Goal: Task Accomplishment & Management: Use online tool/utility

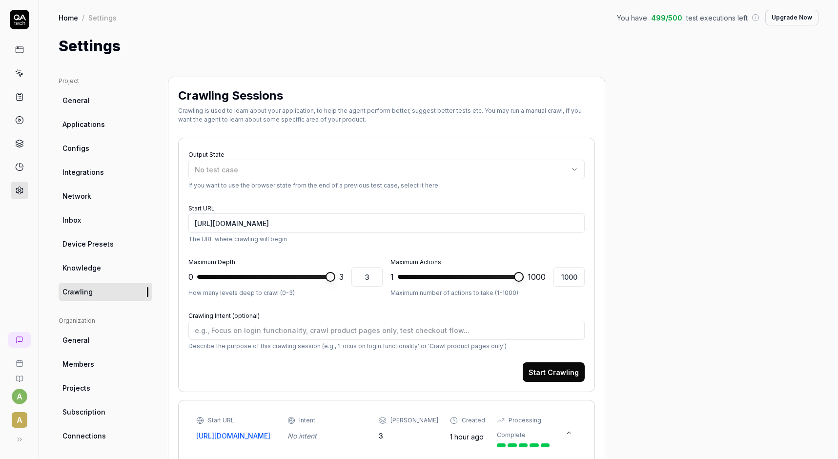
scroll to position [176, 0]
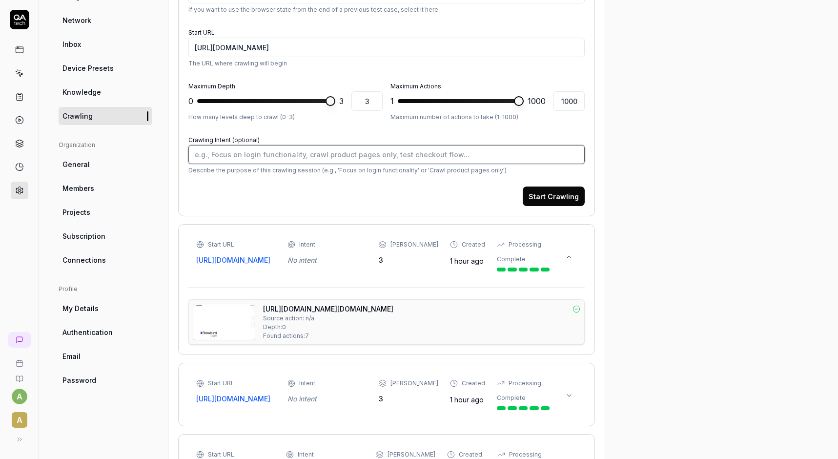
click at [229, 162] on textarea "Crawling Intent (optional)" at bounding box center [386, 154] width 396 height 19
type textarea "t"
type textarea "*"
type textarea "te"
type textarea "*"
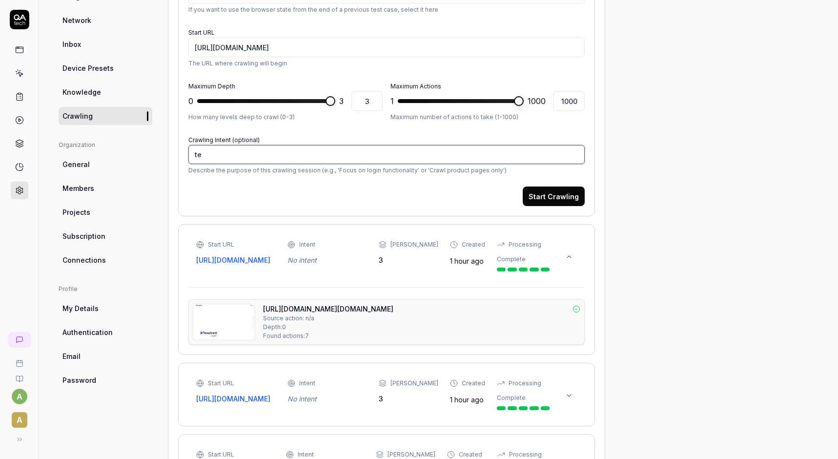
type textarea "tes"
type textarea "*"
type textarea "test"
type textarea "*"
type textarea "test"
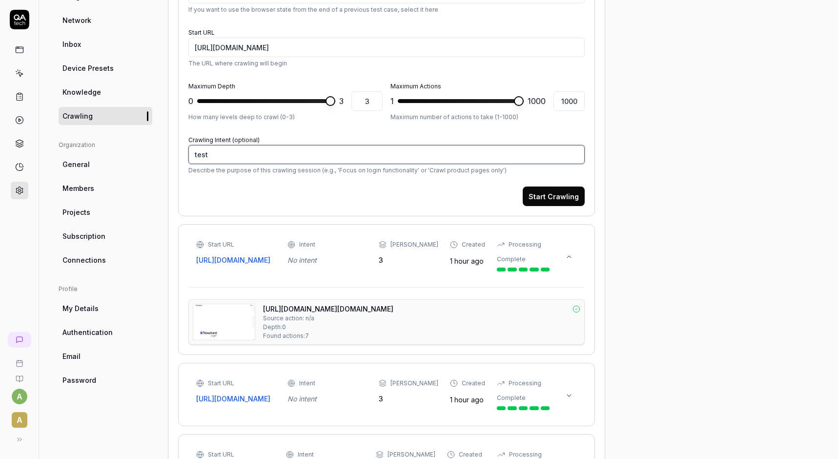
type textarea "*"
type textarea "test a"
type textarea "*"
type textarea "test al"
type textarea "*"
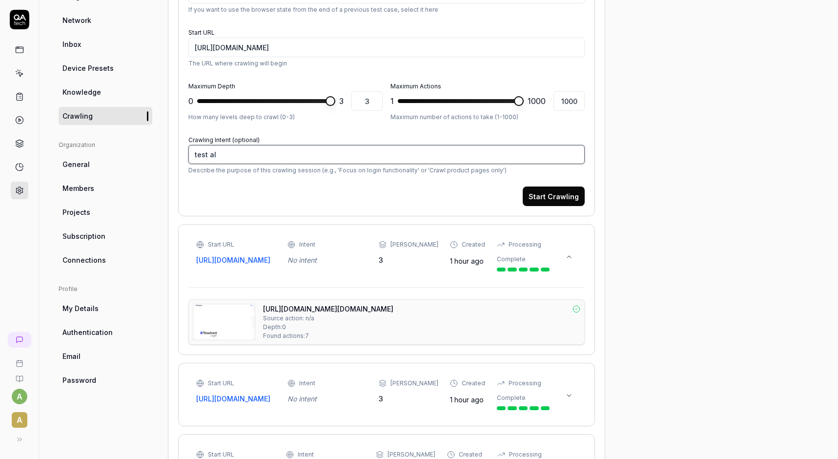
type textarea "test all"
type textarea "*"
type textarea "test all"
type textarea "*"
type textarea "test all n"
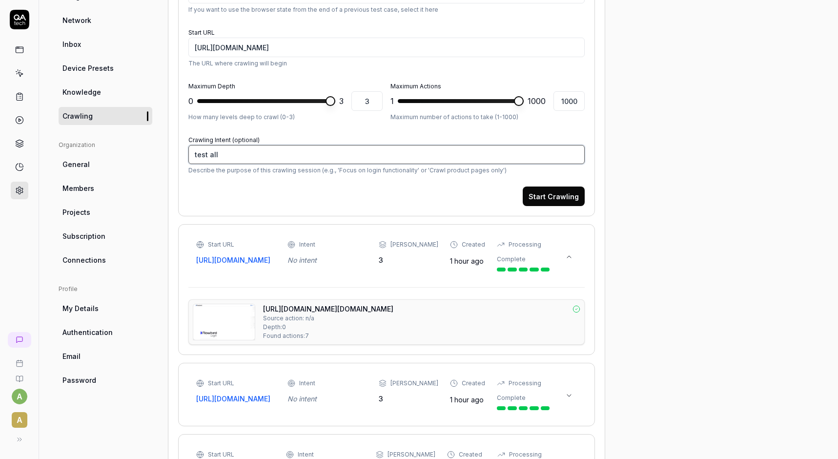
type textarea "*"
type textarea "test all na"
type textarea "*"
type textarea "test all nav"
type textarea "*"
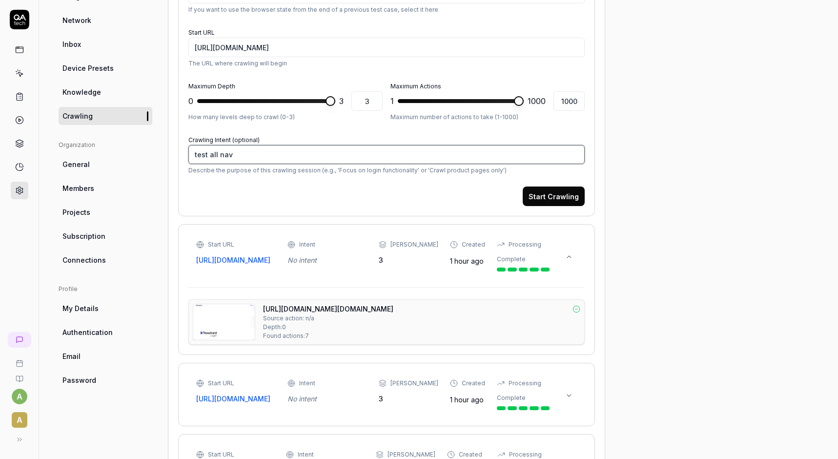
type textarea "test all navi"
type textarea "*"
type textarea "test all navig"
type textarea "*"
type textarea "test all naviga"
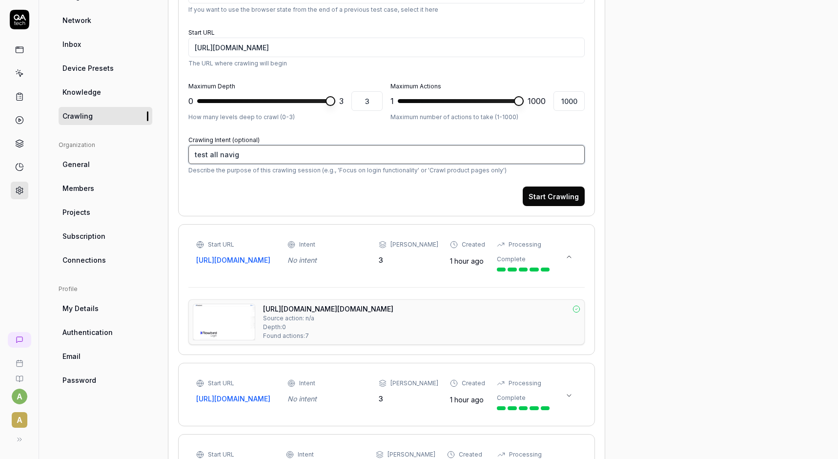
type textarea "*"
type textarea "test all navigat"
type textarea "*"
type textarea "test all navigati"
type textarea "*"
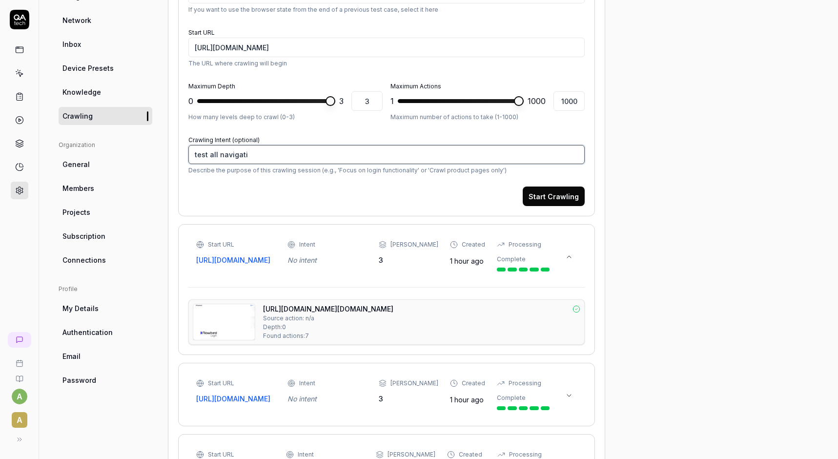
type textarea "test all navigatio"
type textarea "*"
type textarea "test all navigation"
type textarea "*"
type textarea "test all navigation"
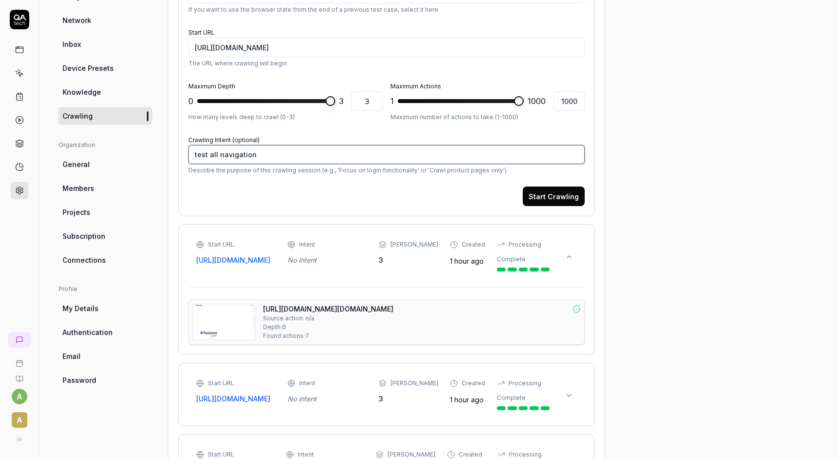
type textarea "*"
type textarea "test all navigation p"
type textarea "*"
type textarea "test all navigation po"
type textarea "*"
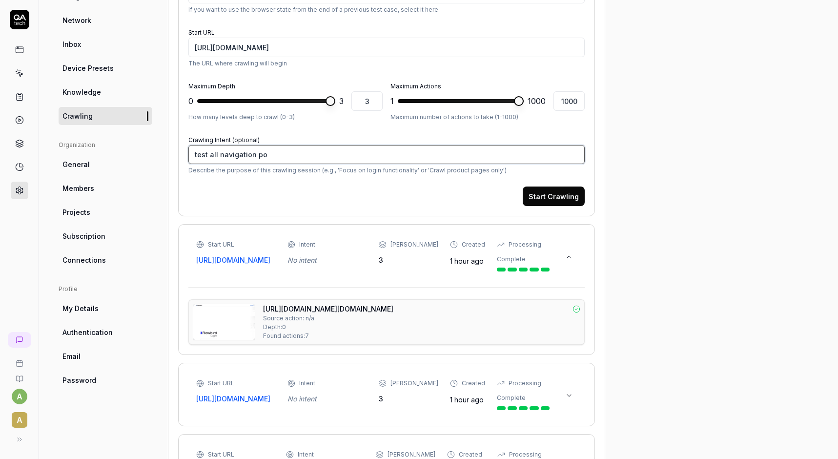
type textarea "test all navigation poi"
type textarea "*"
type textarea "test all navigation poin"
type textarea "*"
type textarea "test all navigation point"
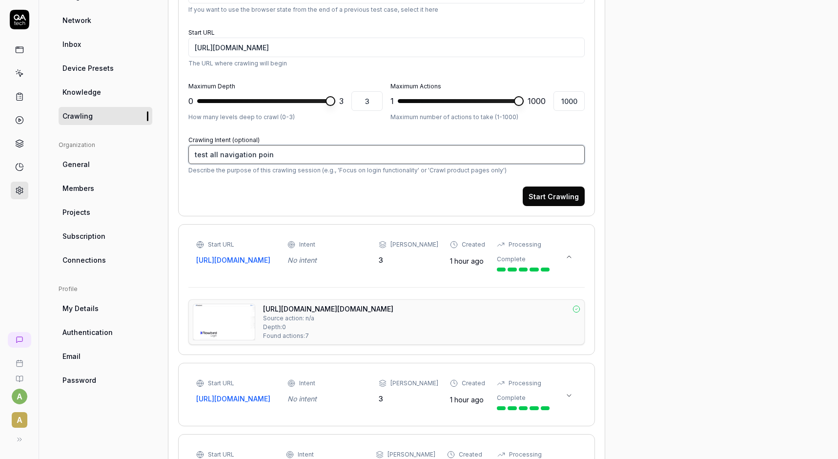
type textarea "*"
type textarea "test all navigation points"
type textarea "*"
type textarea "test all navigation points"
type textarea "*"
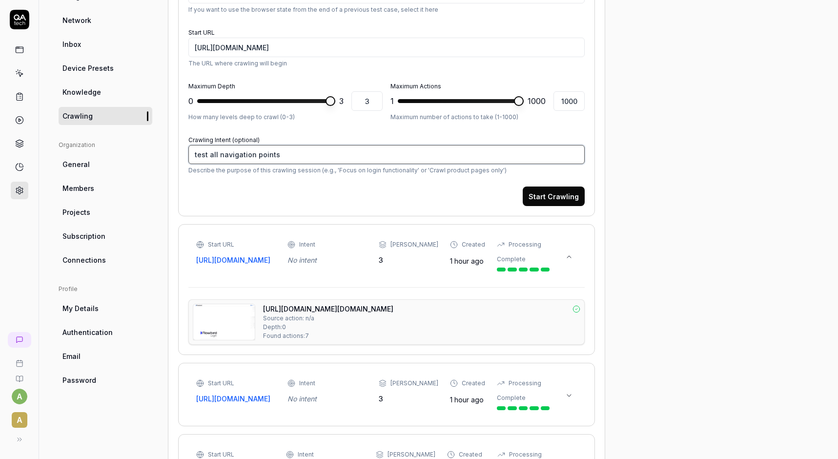
type textarea "test all navigation points f"
type textarea "*"
type textarea "test all navigation points fo"
type textarea "*"
type textarea "test all navigation points for"
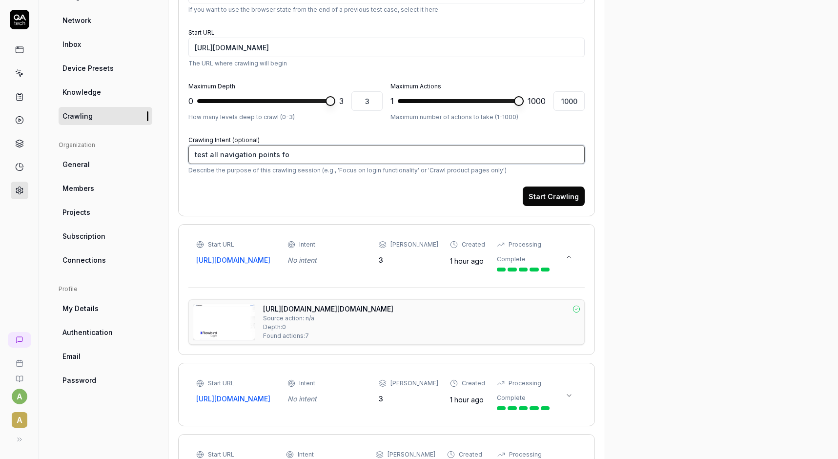
type textarea "*"
type textarea "test all navigation points for"
type textarea "*"
type textarea "test all navigation points for a"
type textarea "*"
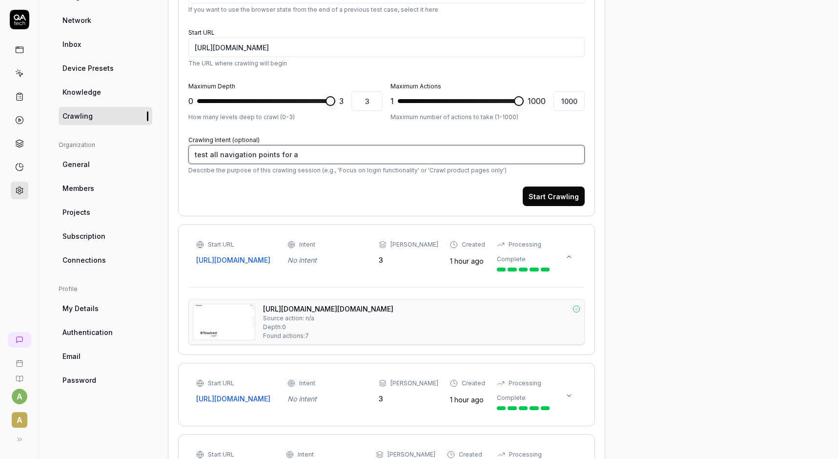
type textarea "test all navigation points for a"
type textarea "*"
type textarea "test all navigation points for a s"
type textarea "*"
type textarea "test all navigation points for a sp"
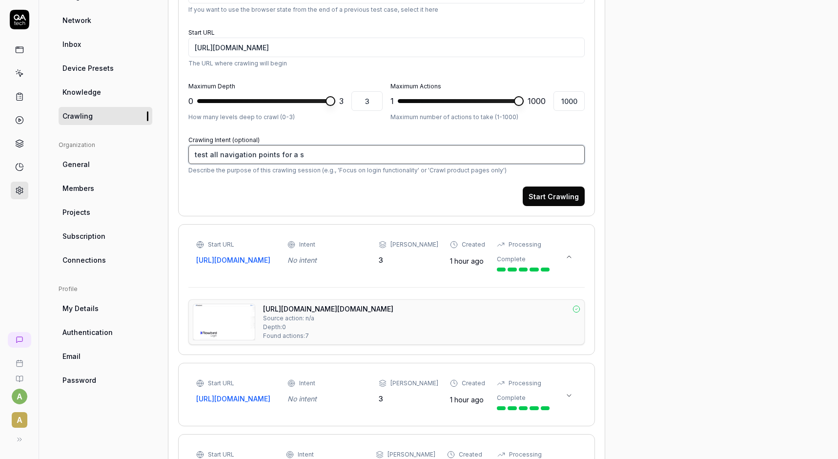
type textarea "*"
type textarea "test all navigation points for a spe"
type textarea "*"
type textarea "test all navigation points for a spec"
type textarea "*"
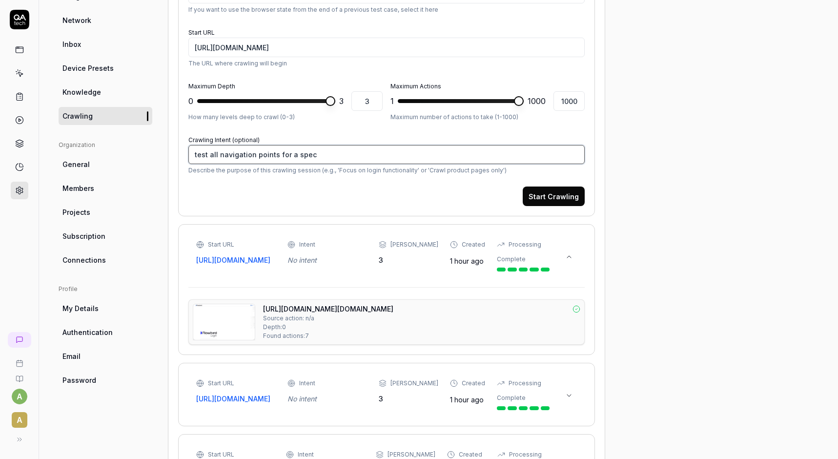
type textarea "test all navigation points for a speci"
type textarea "*"
type textarea "test all navigation points for a specif"
type textarea "*"
type textarea "test all navigation points for a specifi"
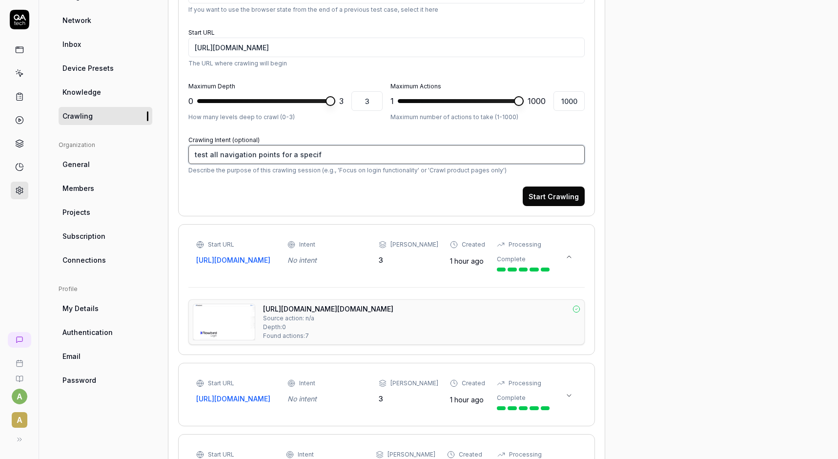
type textarea "*"
type textarea "test all navigation points for a specific"
type textarea "*"
type textarea "test all navigation points for a specific"
type textarea "*"
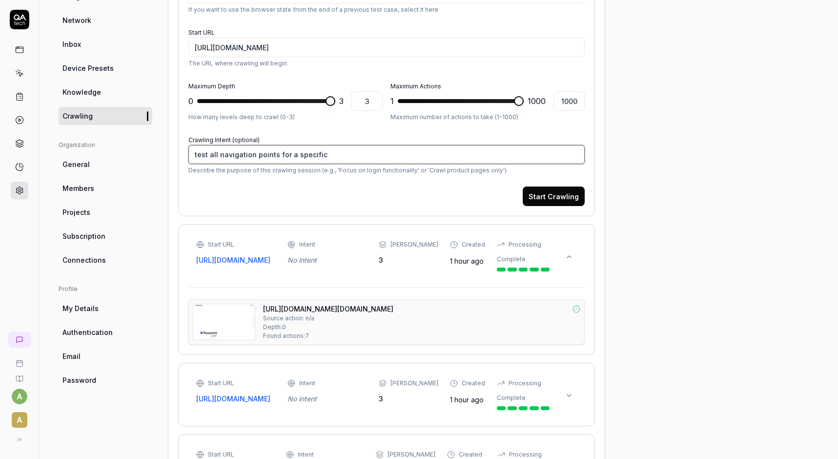
type textarea "test all navigation points for a specific p"
type textarea "*"
type textarea "test all navigation points for a specific pa"
type textarea "*"
type textarea "test all navigation points for a specific par"
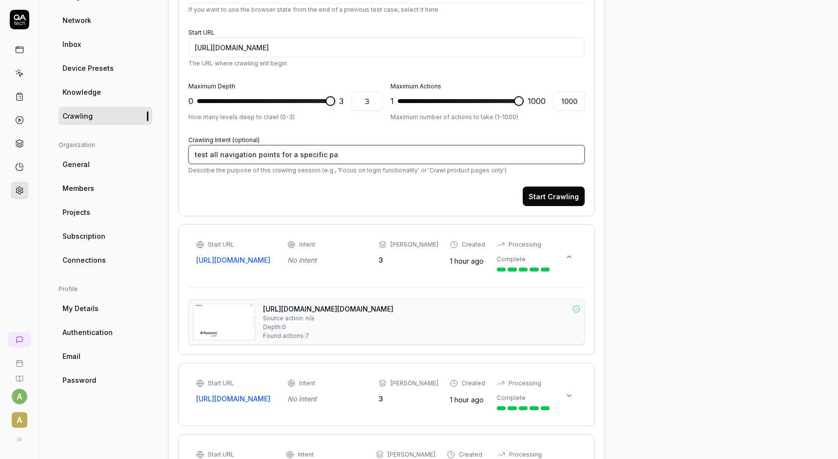
type textarea "*"
type textarea "test all navigation points for a specific park"
type textarea "*"
type textarea "test all navigation points for a specific park"
type textarea "*"
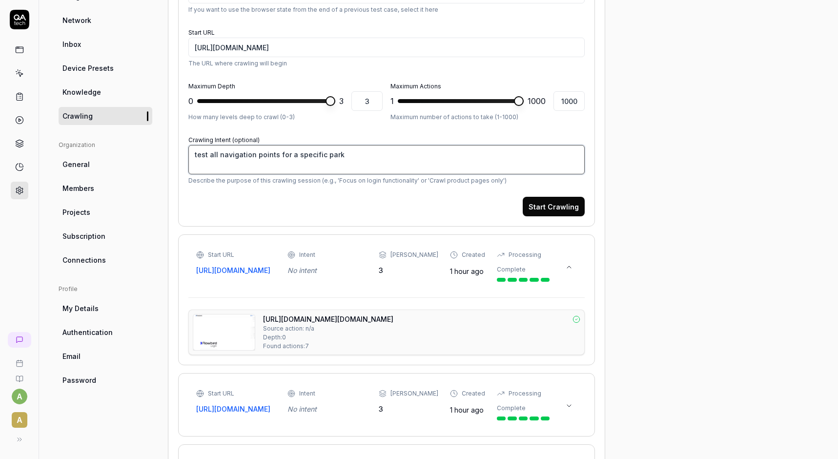
click at [350, 156] on textarea "test all navigation points for a specific park" at bounding box center [386, 159] width 396 height 29
type textarea "test all navigation points for a specific park"
click at [546, 205] on button "Start Crawling" at bounding box center [554, 207] width 62 height 20
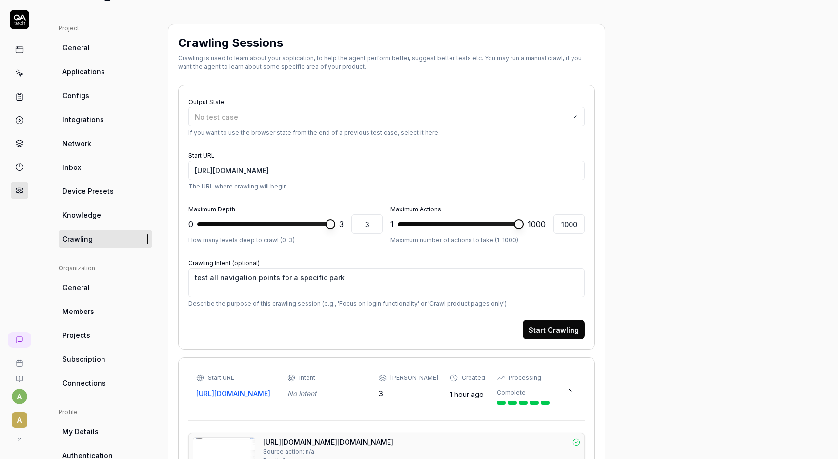
scroll to position [59, 0]
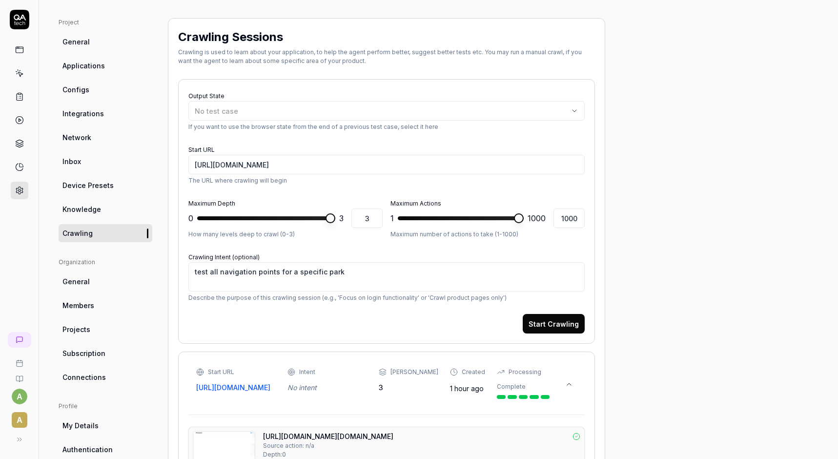
click at [562, 321] on button "Start Crawling" at bounding box center [554, 324] width 62 height 20
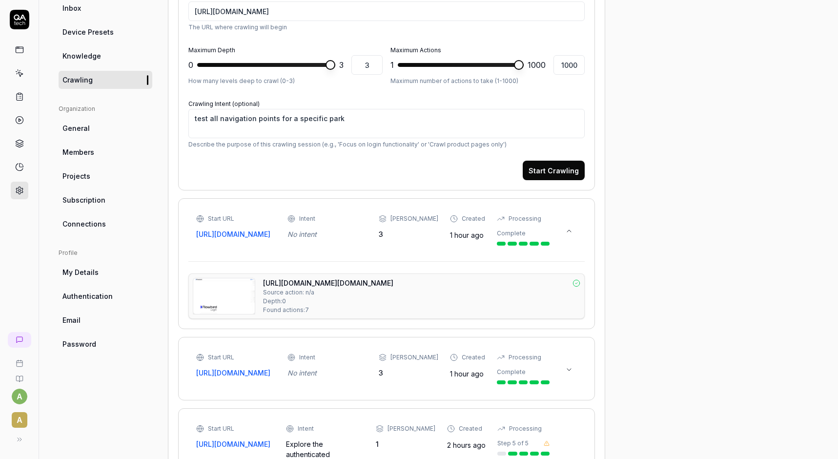
scroll to position [234, 0]
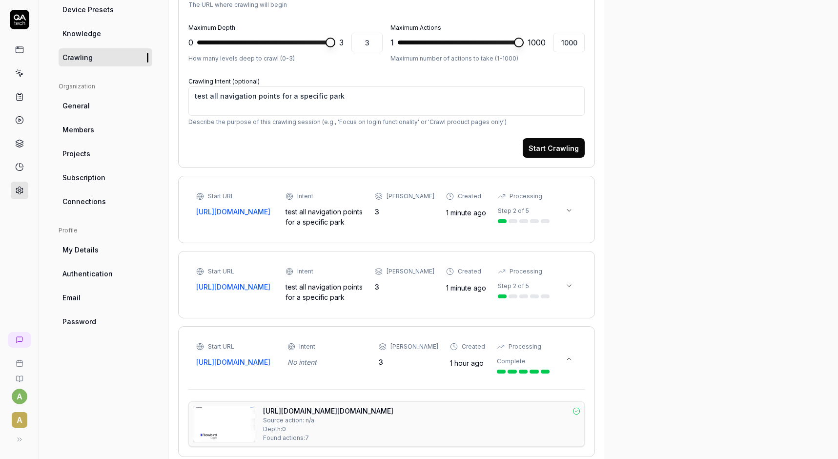
click at [170, 173] on div "Crawling Sessions Crawling is used to learn about your application, to help the…" at bounding box center [386, 347] width 437 height 1010
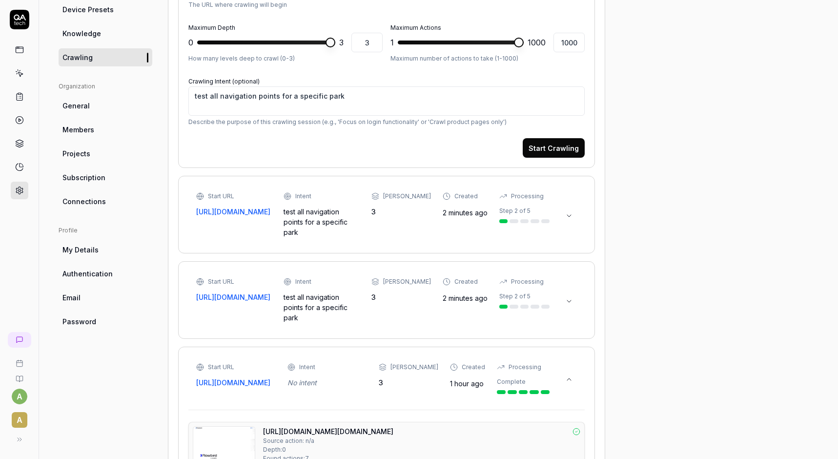
click at [572, 297] on icon at bounding box center [569, 301] width 8 height 8
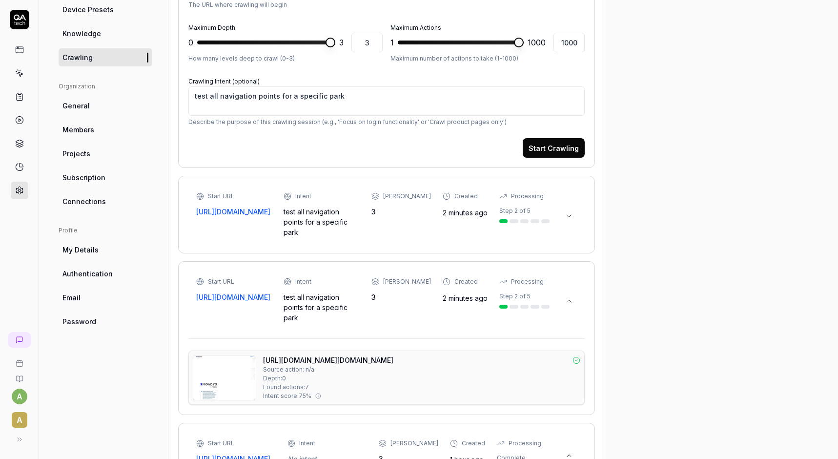
click at [572, 297] on icon at bounding box center [569, 301] width 8 height 8
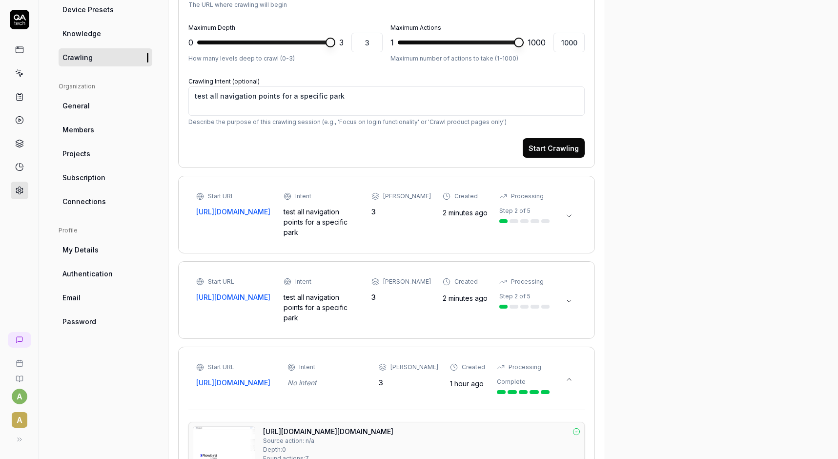
click at [573, 212] on icon at bounding box center [569, 216] width 8 height 8
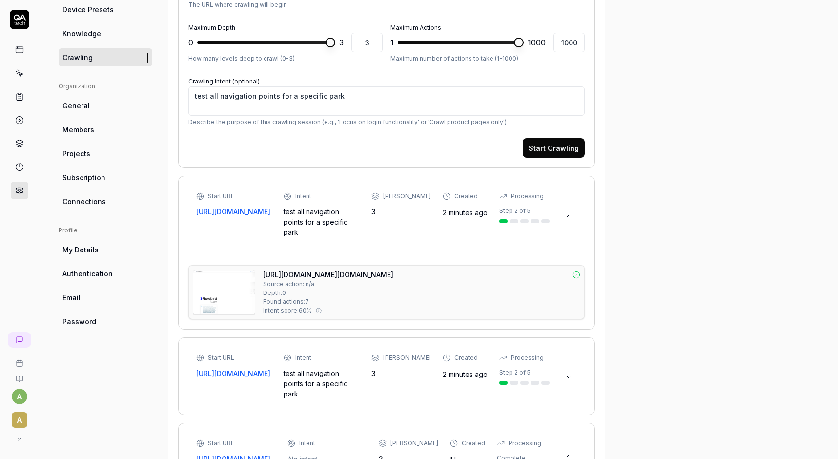
click at [220, 282] on img at bounding box center [224, 292] width 62 height 44
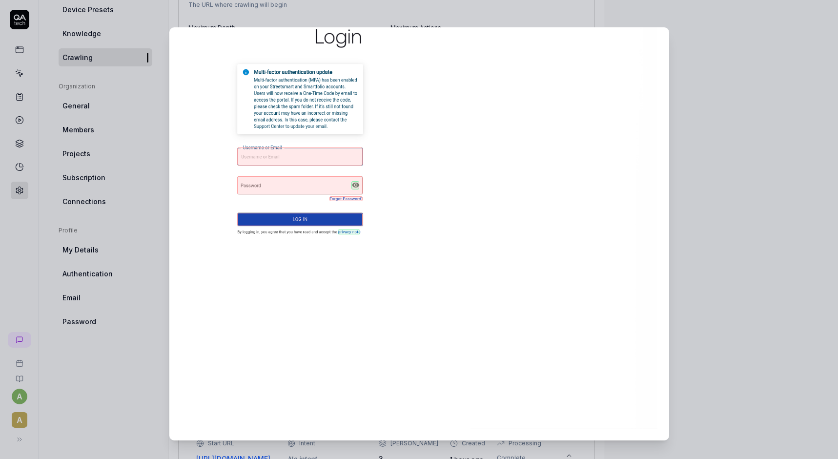
scroll to position [44, 0]
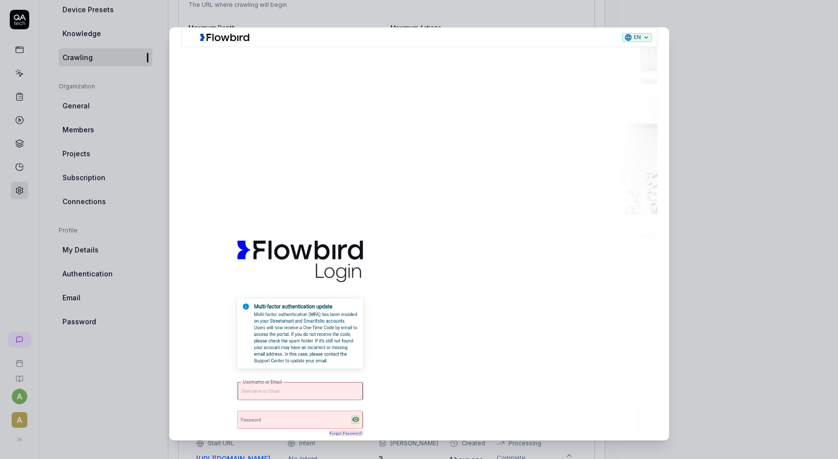
click at [191, 20] on div "​ Screenshot" at bounding box center [419, 234] width 539 height 436
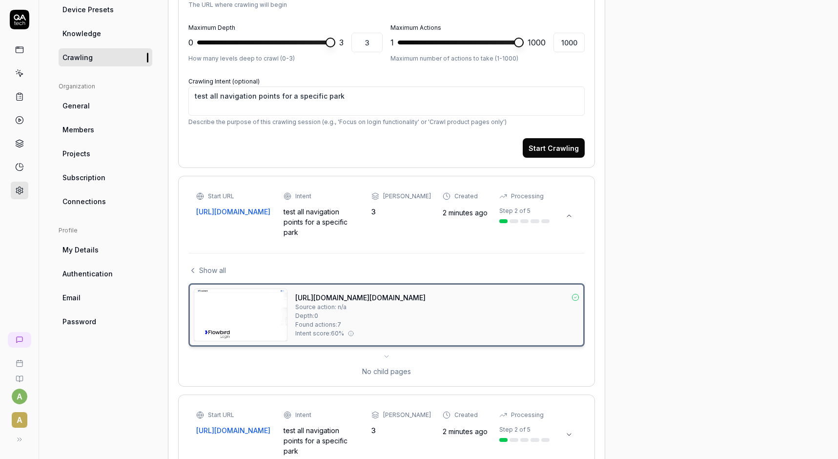
scroll to position [0, 0]
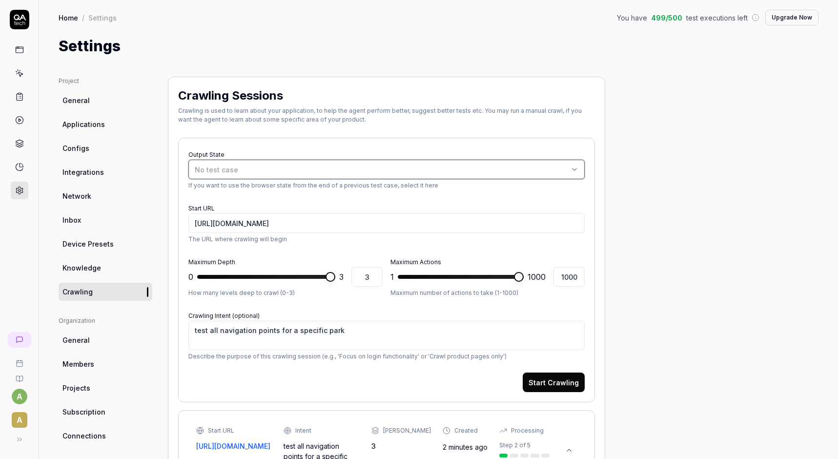
click at [524, 175] on button "No test case" at bounding box center [386, 170] width 396 height 20
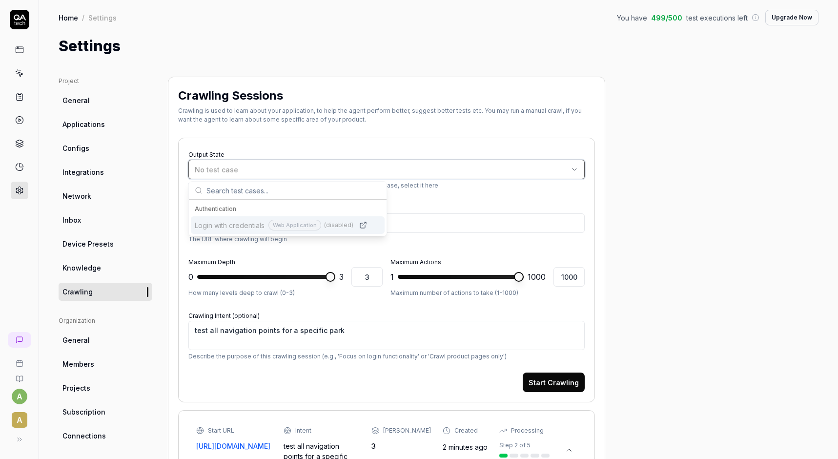
click at [524, 175] on button "No test case" at bounding box center [386, 170] width 396 height 20
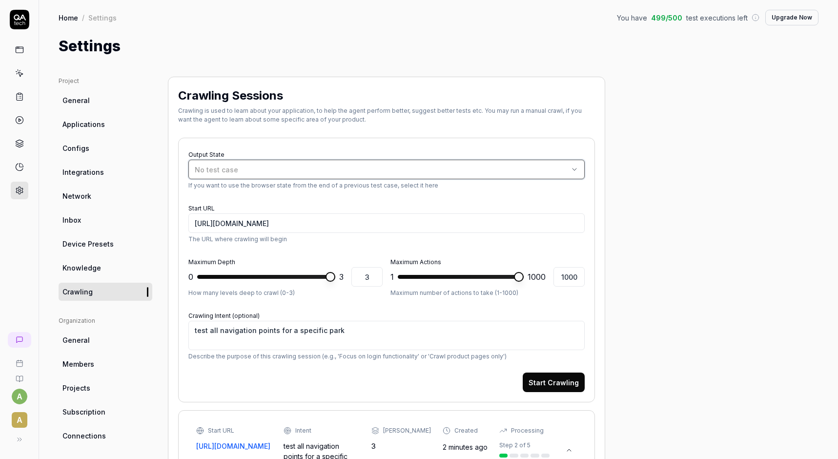
click at [524, 175] on button "No test case" at bounding box center [386, 170] width 396 height 20
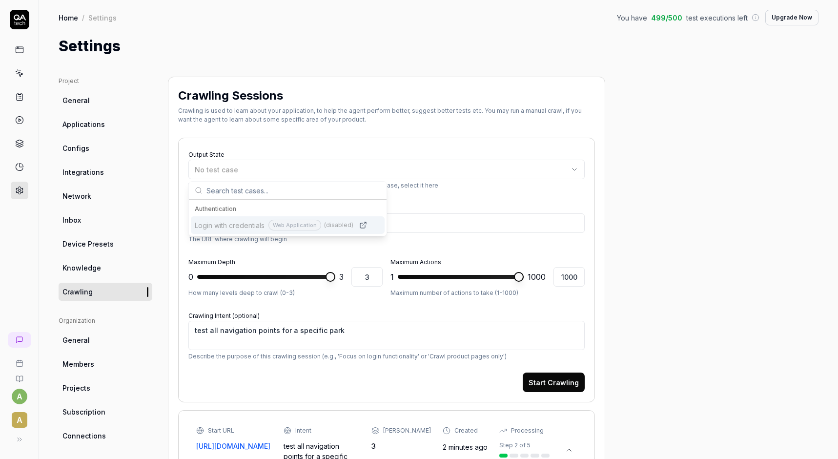
click at [344, 225] on span "(disabled)" at bounding box center [338, 225] width 29 height 9
click at [362, 227] on link "Suggestions" at bounding box center [363, 225] width 12 height 12
click at [230, 202] on div "Authentication" at bounding box center [288, 209] width 194 height 15
click at [224, 225] on span "Login with credentials" at bounding box center [230, 225] width 70 height 10
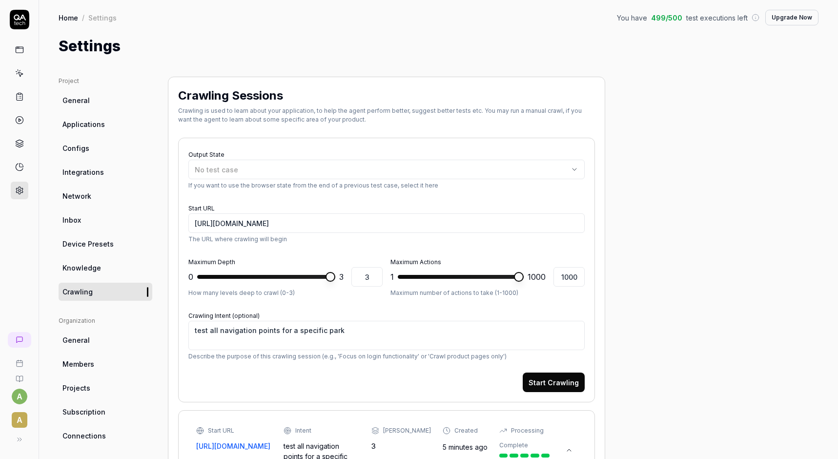
click at [87, 121] on span "Applications" at bounding box center [83, 124] width 42 height 10
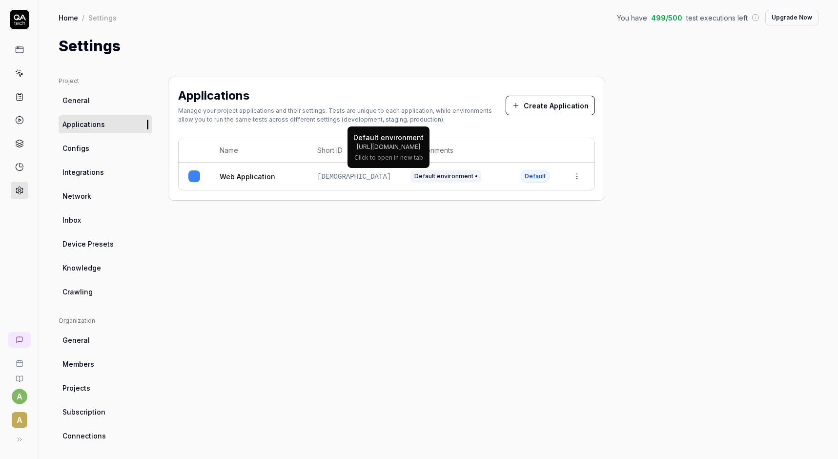
click at [417, 179] on span "Default environment" at bounding box center [446, 176] width 71 height 13
click at [80, 290] on span "Crawling" at bounding box center [77, 292] width 30 height 10
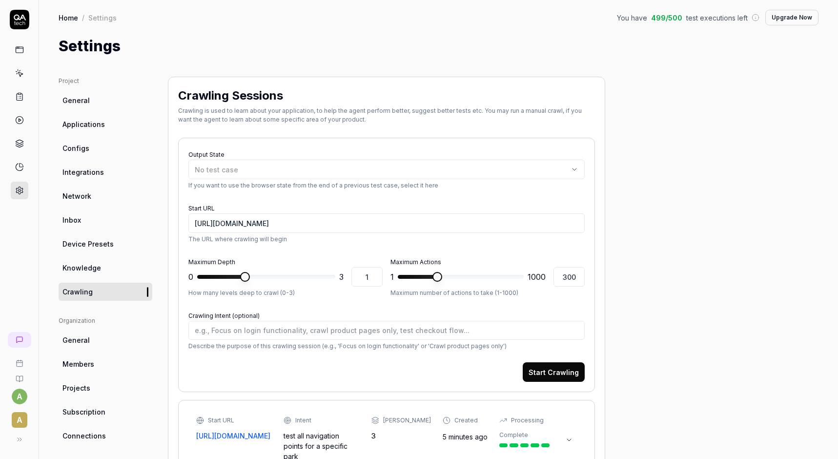
type textarea "*"
type input "3"
click at [341, 275] on span "3" at bounding box center [341, 277] width 4 height 12
type textarea "*"
type input "1000"
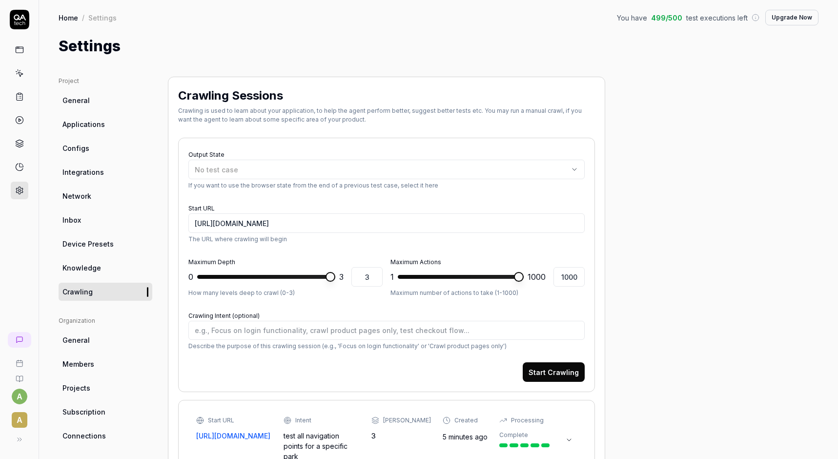
click at [571, 279] on input "1000" at bounding box center [569, 277] width 31 height 20
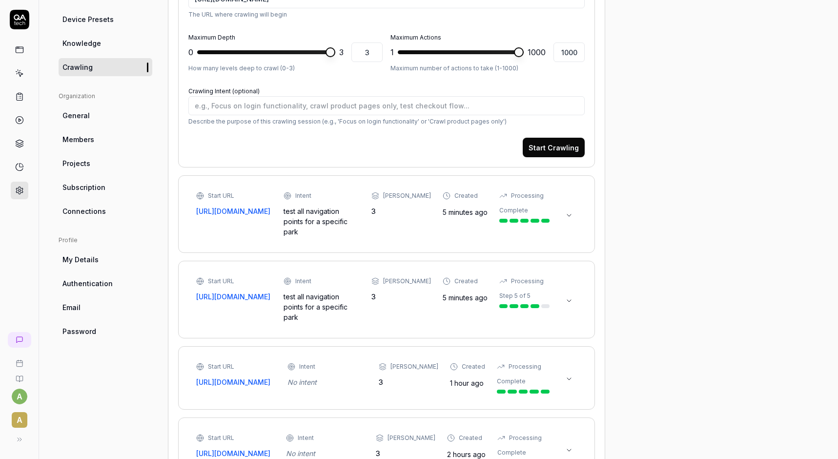
scroll to position [234, 0]
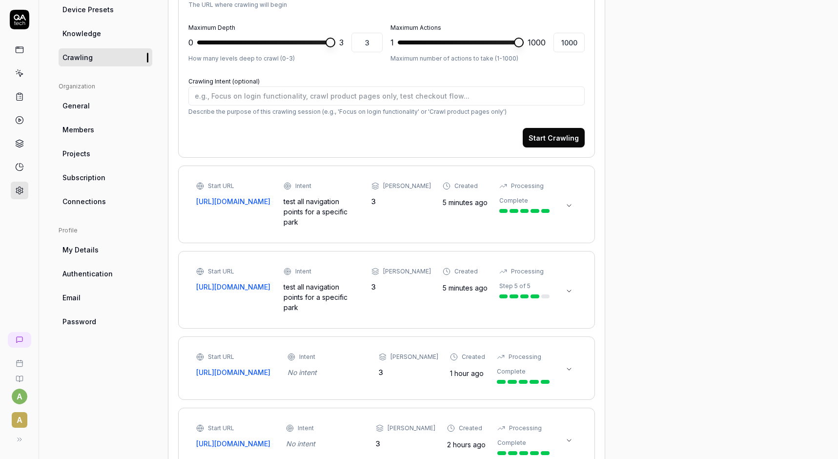
click at [567, 202] on icon at bounding box center [569, 206] width 8 height 8
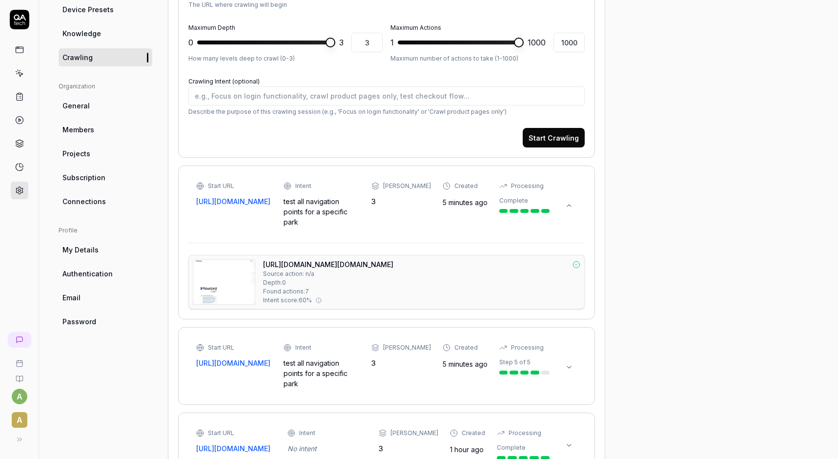
click at [234, 263] on img at bounding box center [224, 282] width 62 height 44
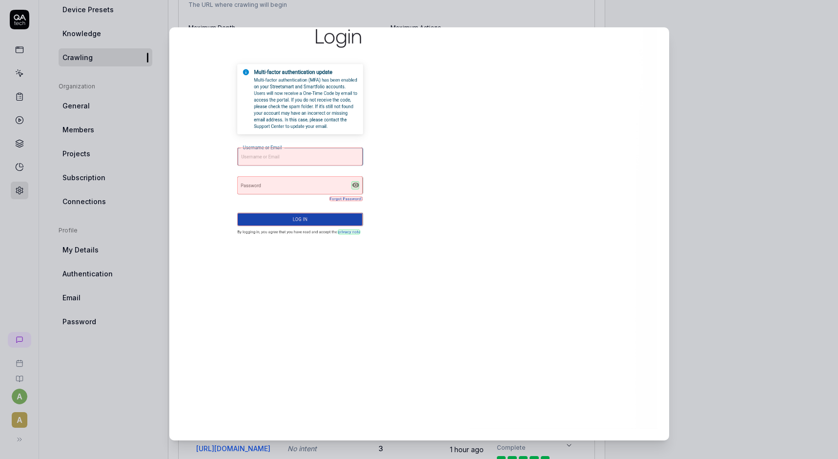
scroll to position [0, 0]
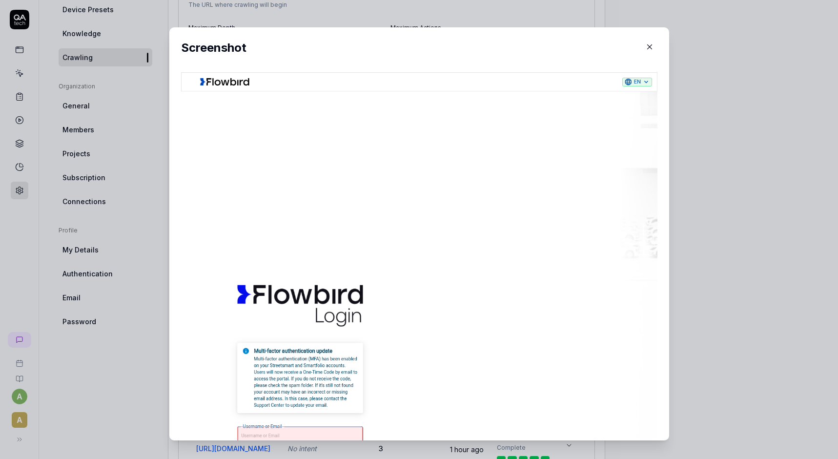
click at [648, 48] on icon "button" at bounding box center [649, 46] width 9 height 9
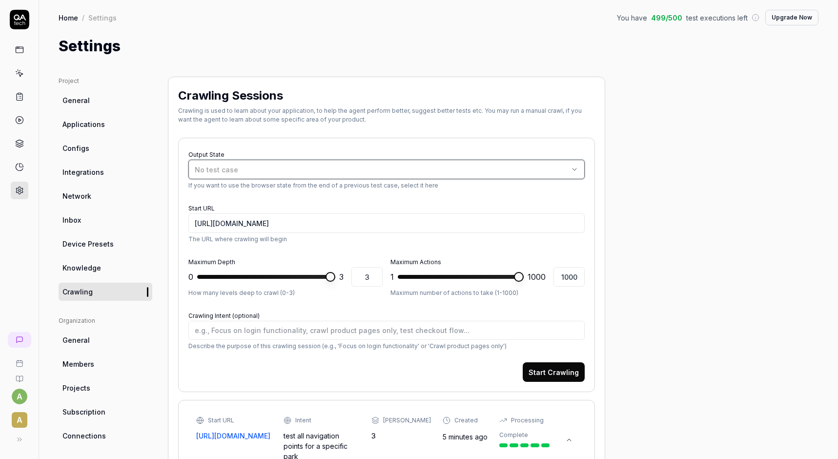
click at [360, 166] on div "No test case" at bounding box center [382, 170] width 374 height 10
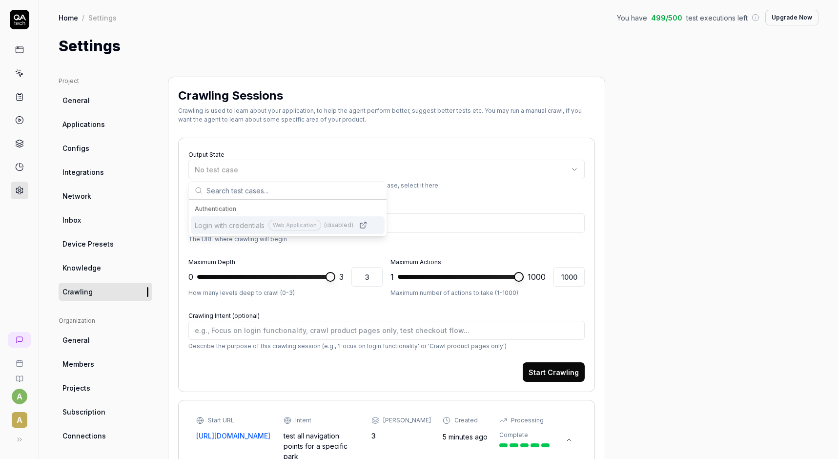
click at [293, 227] on div "Web Application" at bounding box center [294, 225] width 53 height 11
type textarea "*"
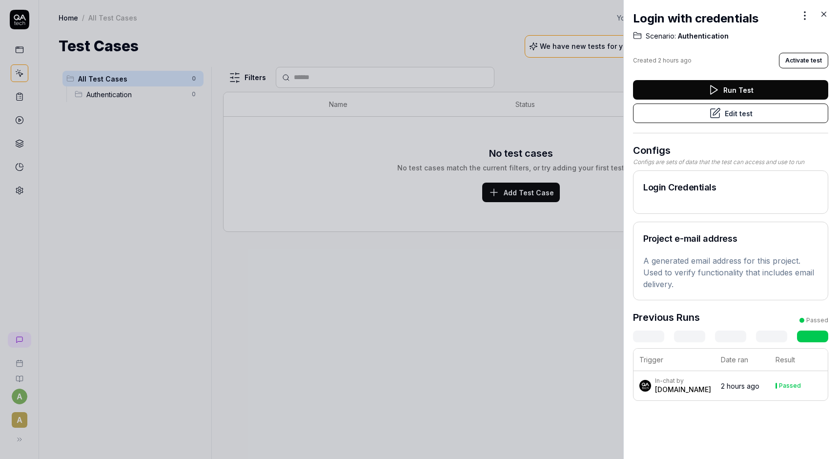
click at [821, 13] on icon at bounding box center [824, 14] width 9 height 9
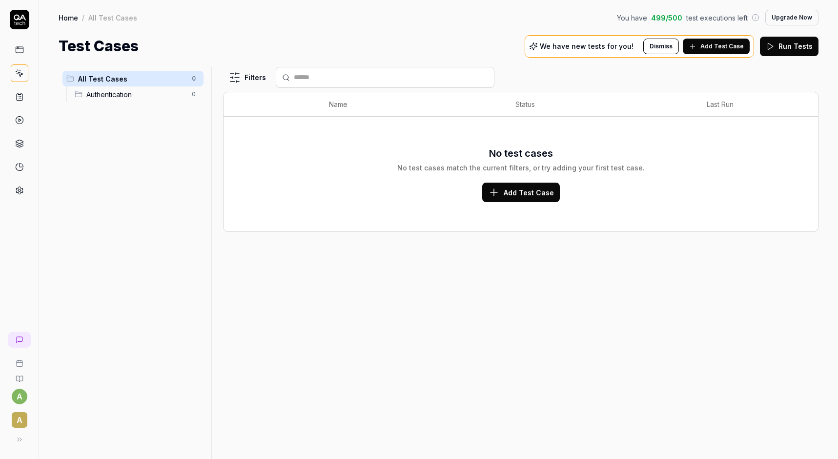
click at [18, 384] on div "a A" at bounding box center [19, 388] width 39 height 121
click at [21, 375] on icon at bounding box center [20, 379] width 8 height 8
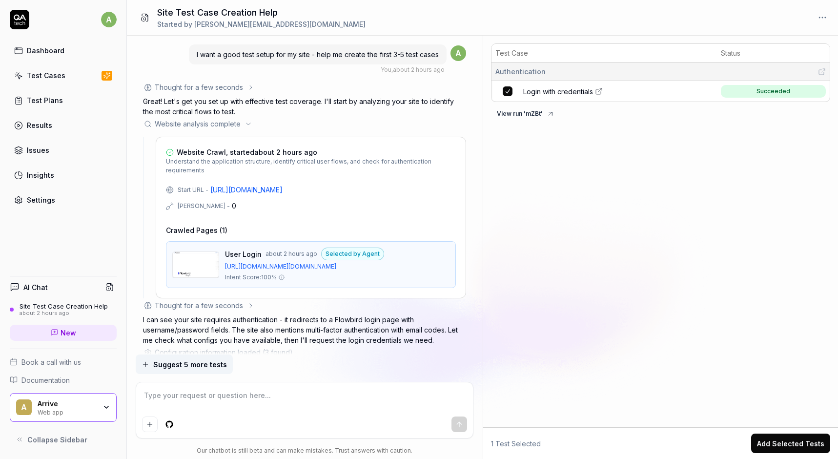
scroll to position [557, 0]
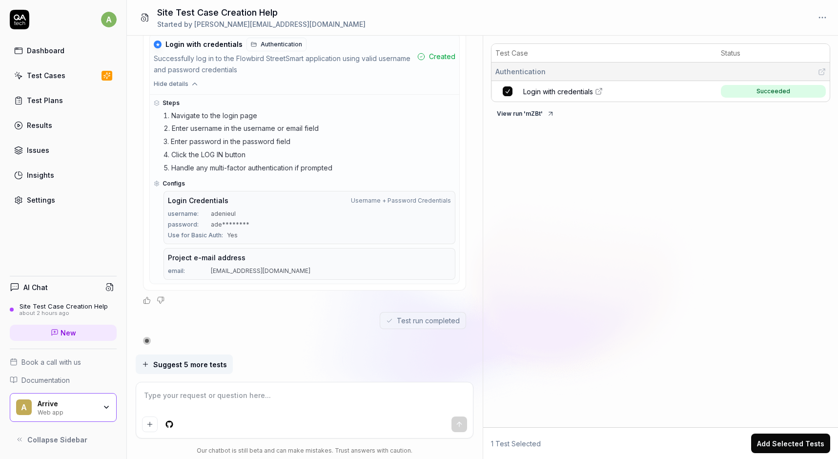
click at [56, 75] on div "Test Cases" at bounding box center [46, 75] width 39 height 10
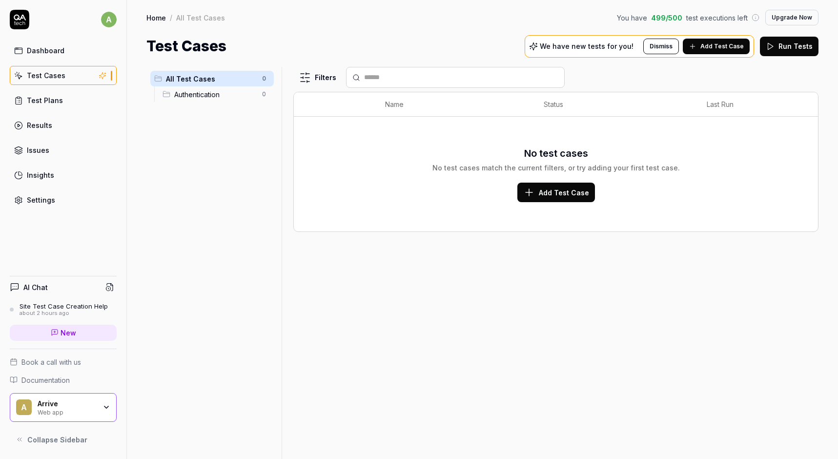
click at [186, 94] on span "Authentication" at bounding box center [215, 94] width 82 height 10
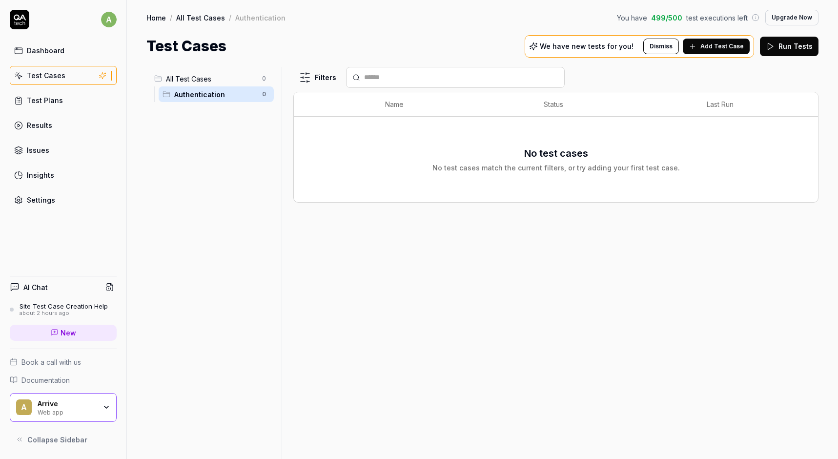
click at [780, 50] on button "Run Tests" at bounding box center [789, 47] width 59 height 20
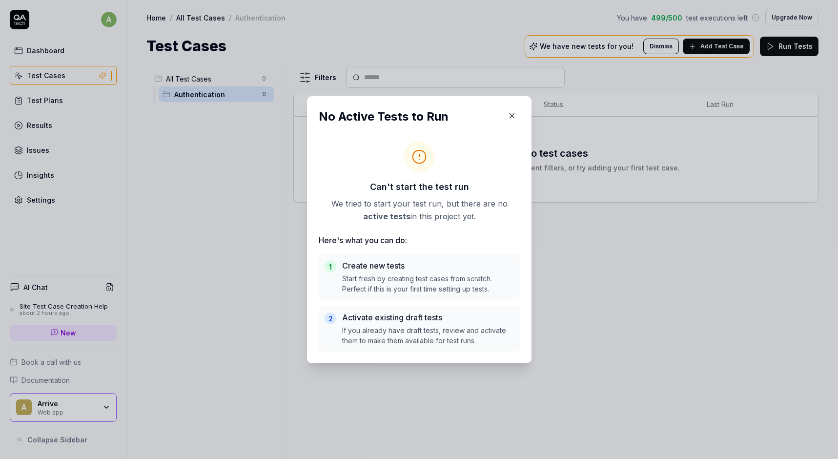
click at [191, 177] on body "a Dashboard Test Cases Test Plans Results Issues Insights Settings AI Chat Site…" at bounding box center [419, 229] width 838 height 459
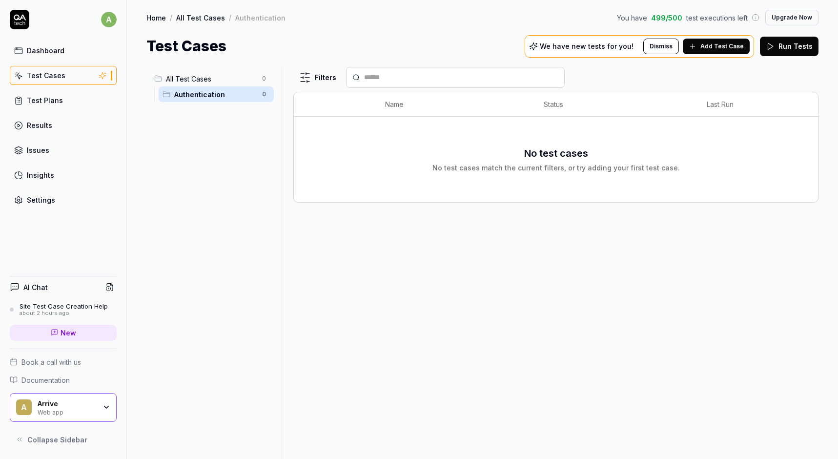
click at [99, 401] on div "Arrive Web app" at bounding box center [70, 407] width 65 height 17
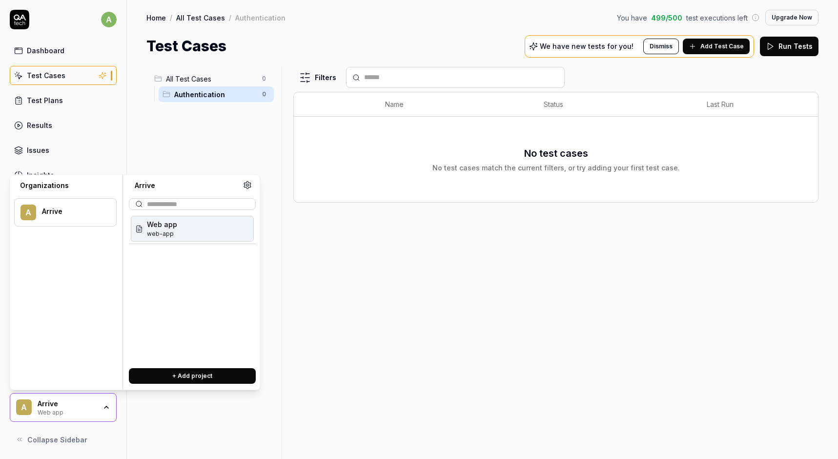
click at [160, 224] on span "Web app" at bounding box center [162, 224] width 30 height 10
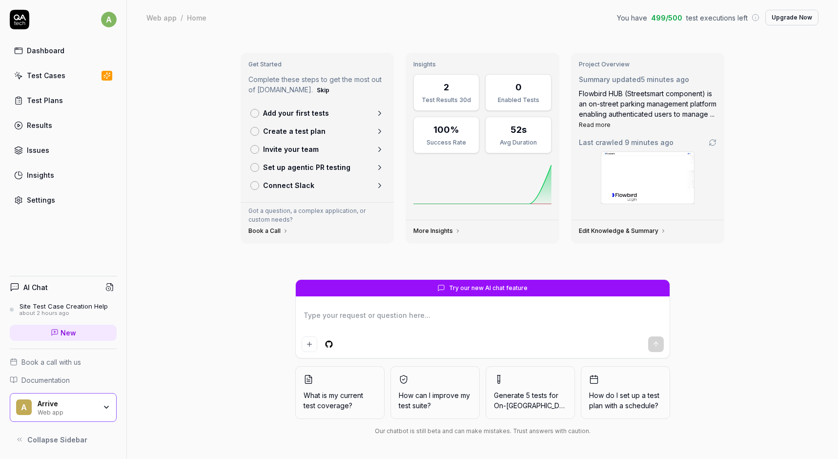
type textarea "*"
click at [28, 197] on div "Settings" at bounding box center [41, 200] width 28 height 10
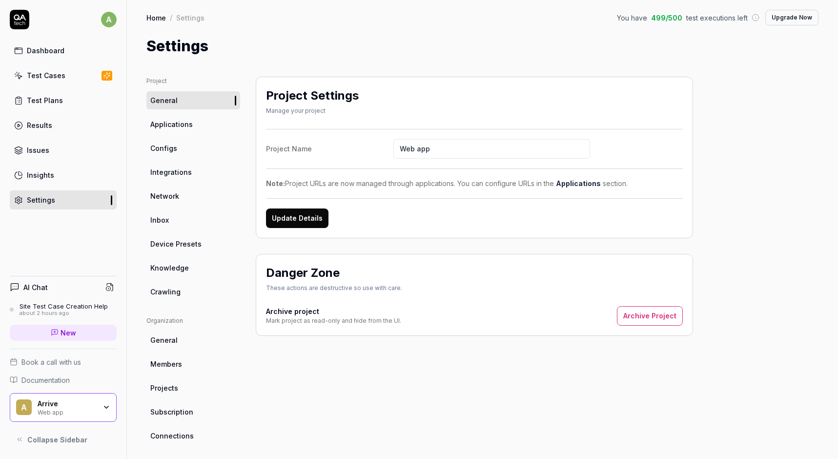
click at [309, 216] on button "Update Details" at bounding box center [297, 218] width 62 height 20
click at [181, 121] on span "Applications" at bounding box center [171, 124] width 42 height 10
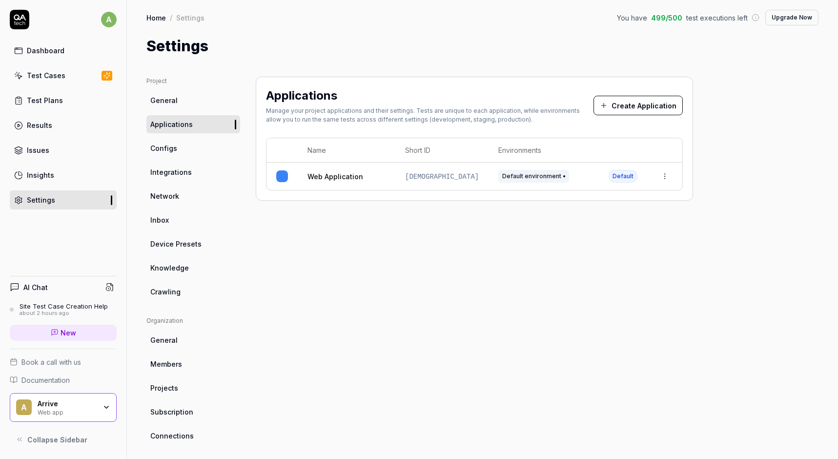
click at [662, 178] on html "a Dashboard Test Cases Test Plans Results Issues Insights Settings AI Chat Site…" at bounding box center [419, 229] width 838 height 459
click at [618, 241] on div "Edit" at bounding box center [619, 240] width 114 height 21
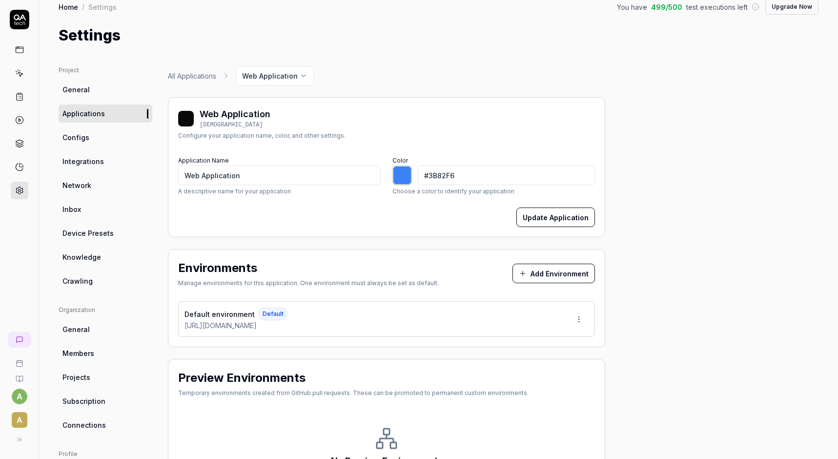
scroll to position [8, 0]
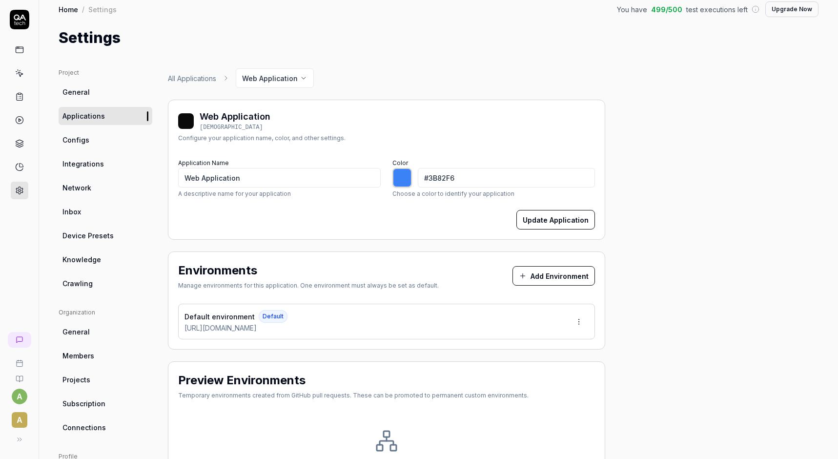
click at [70, 143] on span "Configs" at bounding box center [75, 140] width 27 height 10
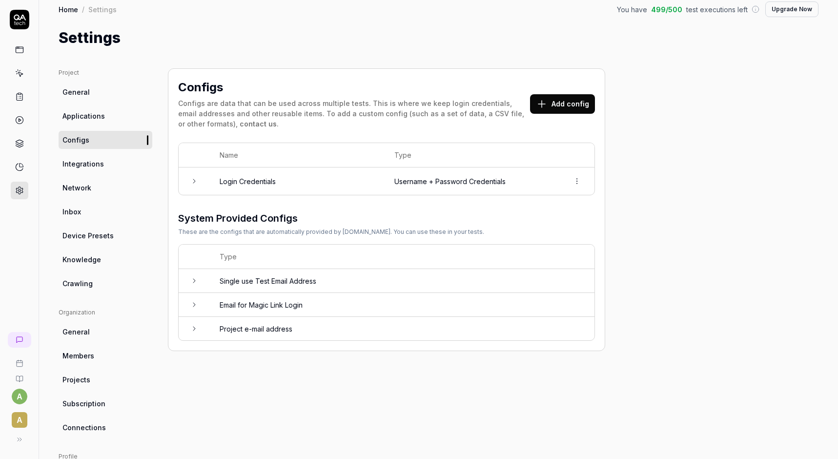
click at [192, 184] on icon at bounding box center [194, 181] width 8 height 8
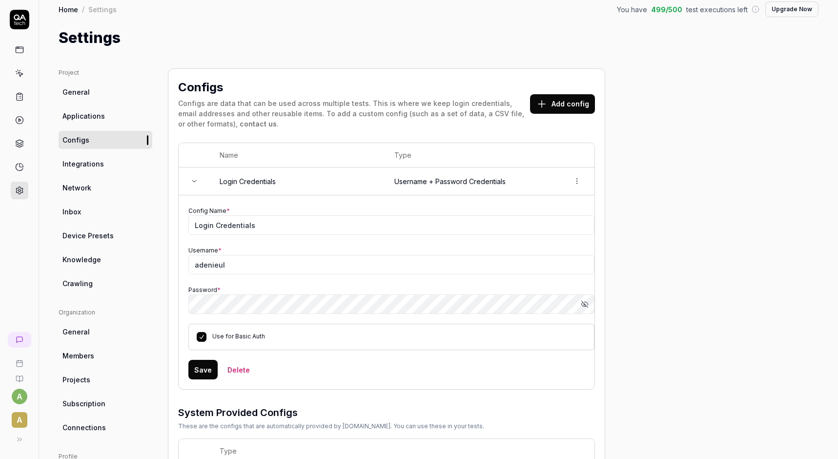
click at [192, 184] on icon at bounding box center [194, 181] width 8 height 8
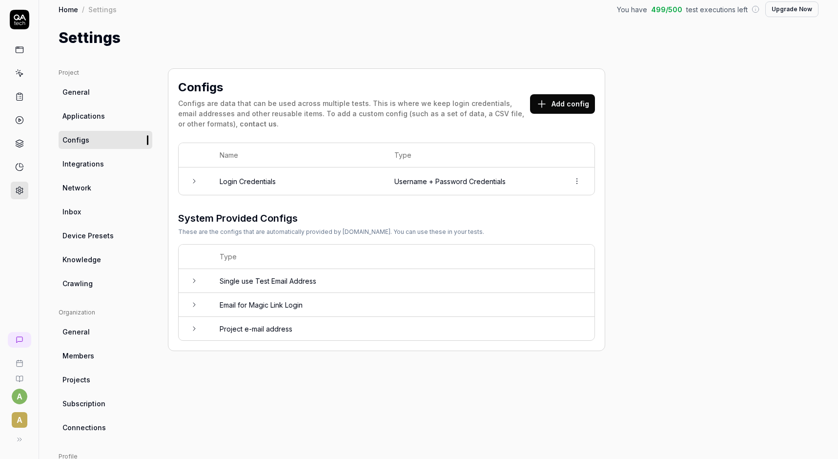
click at [24, 75] on link at bounding box center [20, 73] width 18 height 18
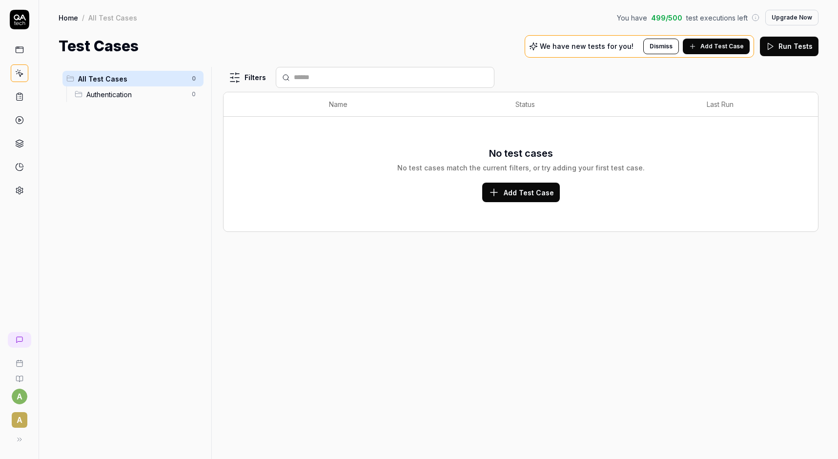
click at [18, 50] on icon at bounding box center [19, 49] width 9 height 9
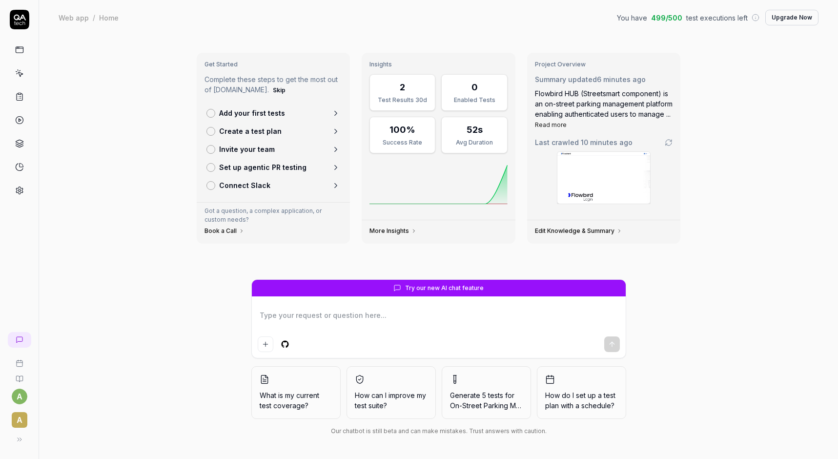
click at [19, 378] on icon at bounding box center [20, 379] width 8 height 8
click at [20, 80] on link at bounding box center [20, 73] width 18 height 18
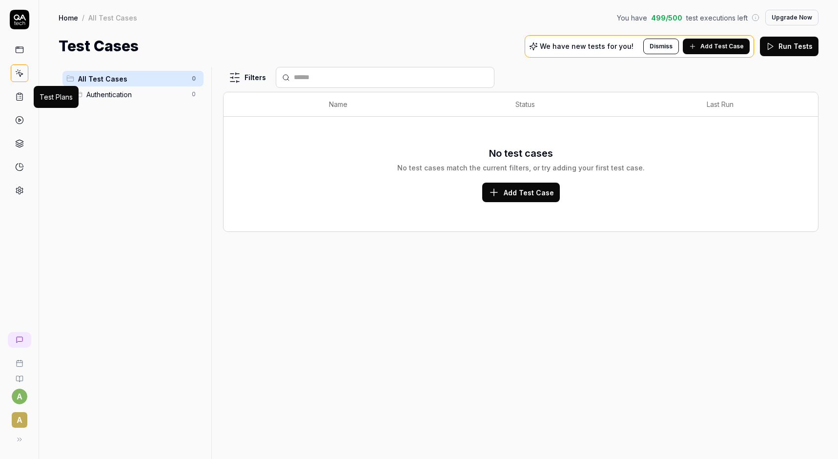
click at [20, 94] on rect at bounding box center [19, 93] width 3 height 1
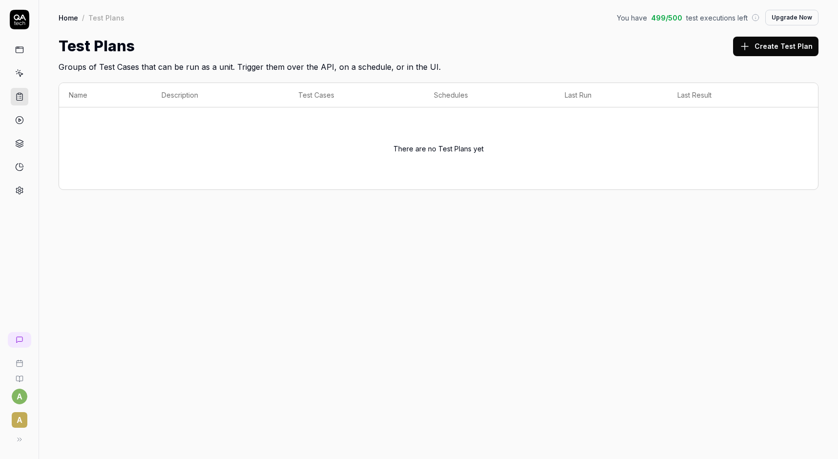
click at [17, 192] on icon at bounding box center [19, 190] width 9 height 9
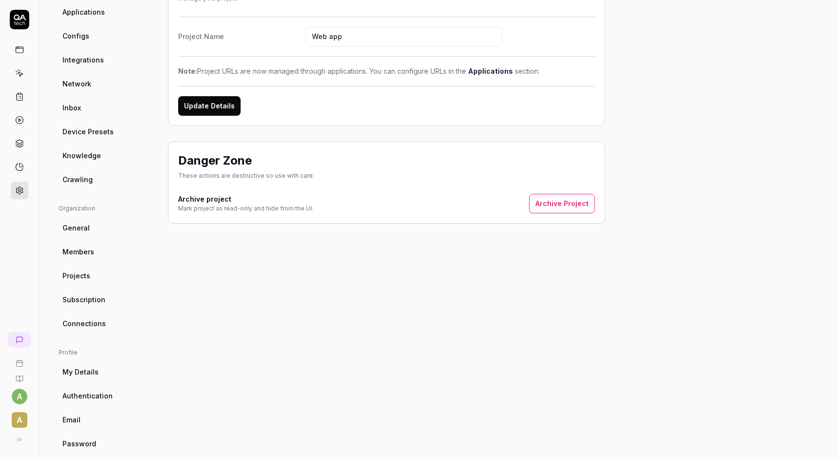
scroll to position [125, 0]
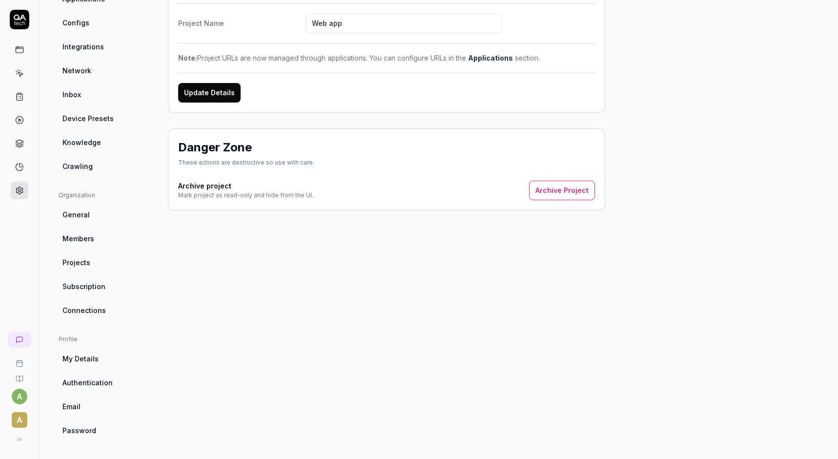
click at [80, 168] on span "Crawling" at bounding box center [77, 166] width 30 height 10
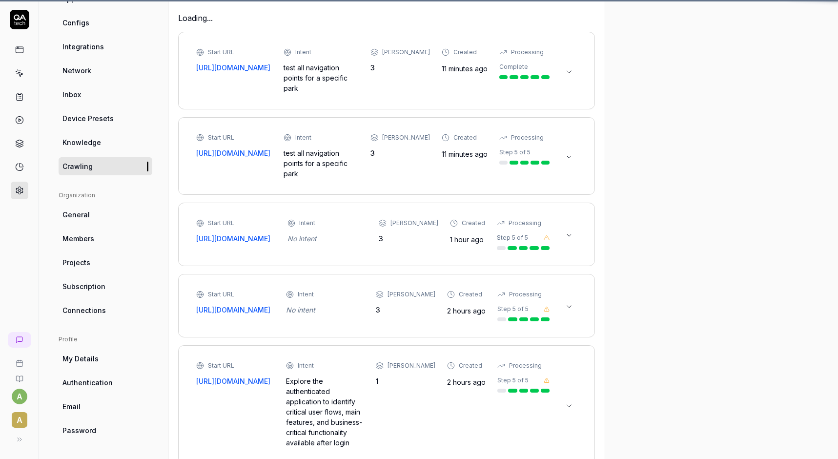
scroll to position [77, 0]
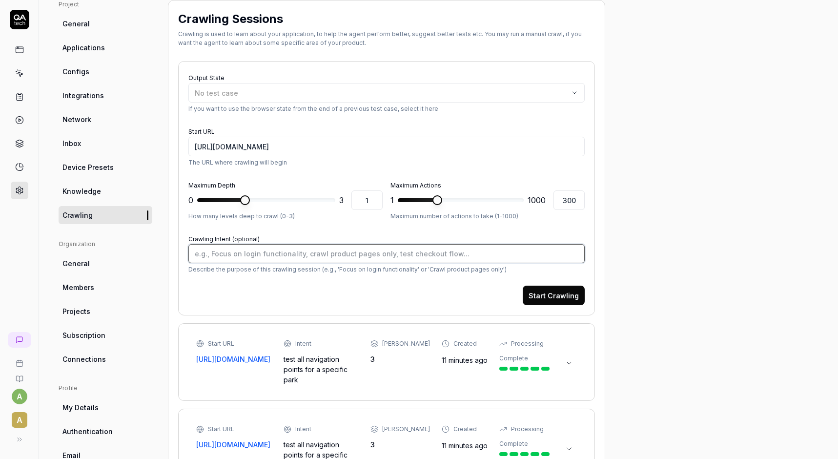
click at [255, 253] on textarea "Crawling Intent (optional)" at bounding box center [386, 253] width 396 height 19
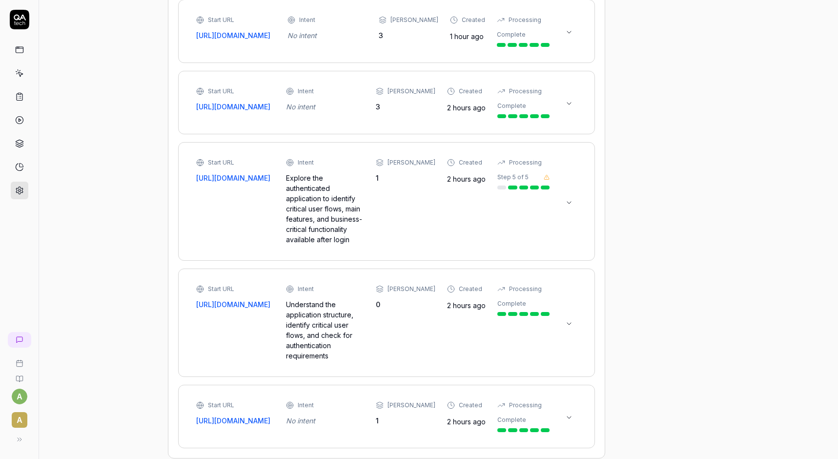
scroll to position [161, 0]
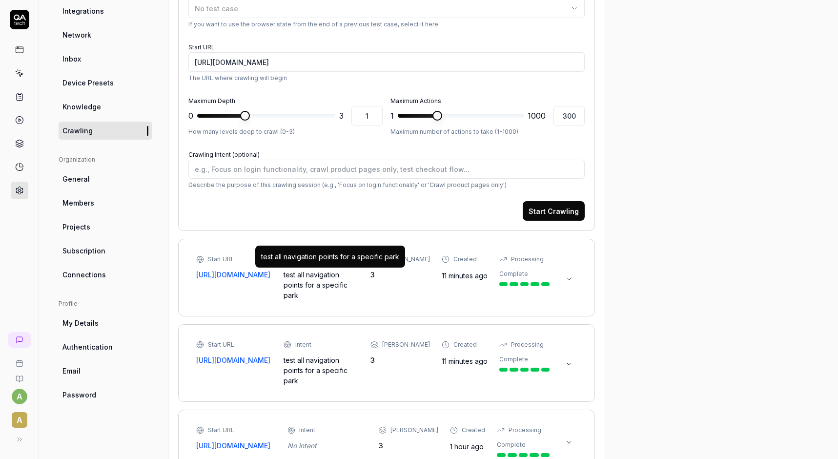
click at [324, 283] on div "test all navigation points for a specific park" at bounding box center [322, 284] width 76 height 31
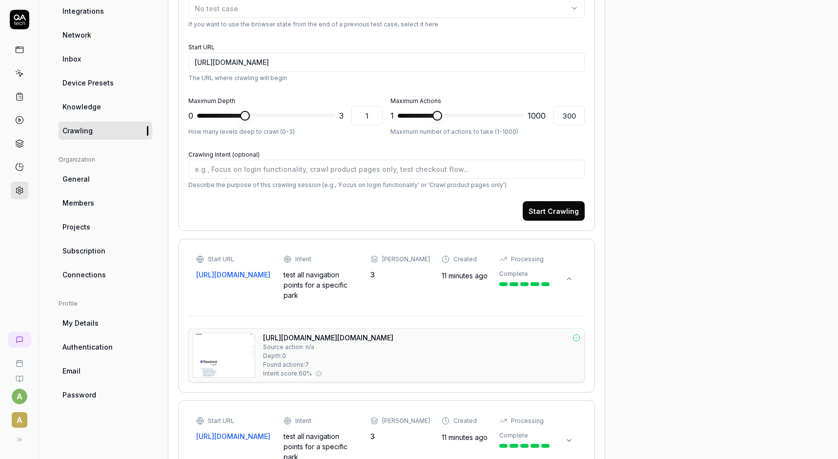
click at [211, 344] on img at bounding box center [224, 355] width 62 height 44
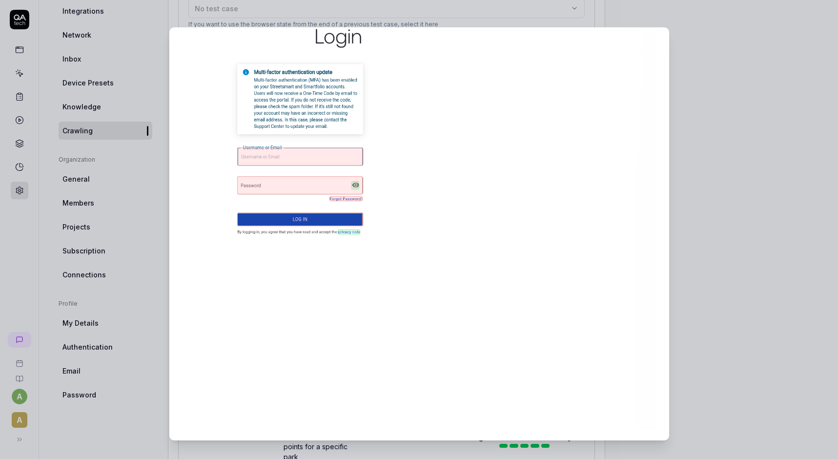
scroll to position [0, 0]
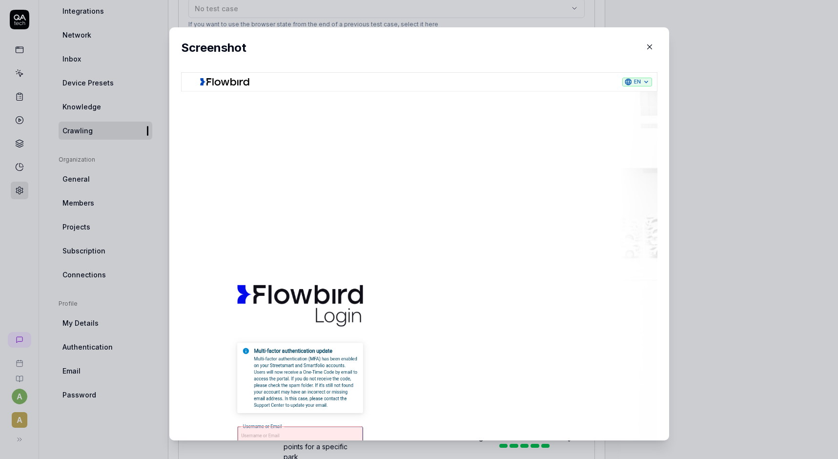
click at [650, 45] on icon "button" at bounding box center [649, 46] width 9 height 9
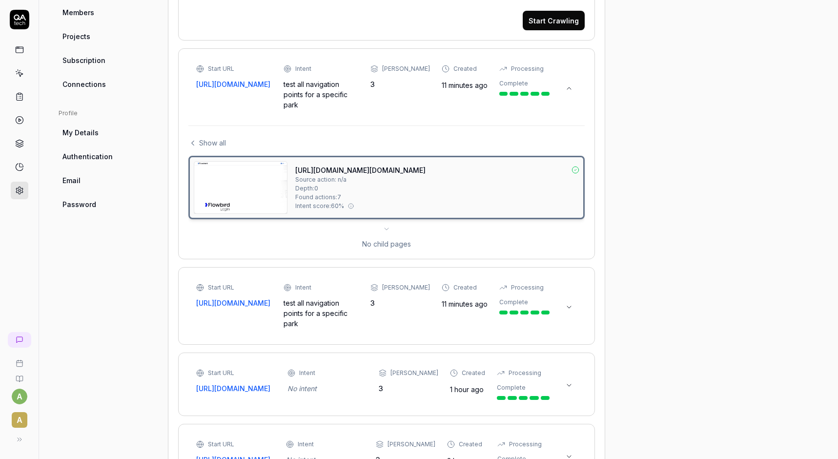
scroll to position [704, 0]
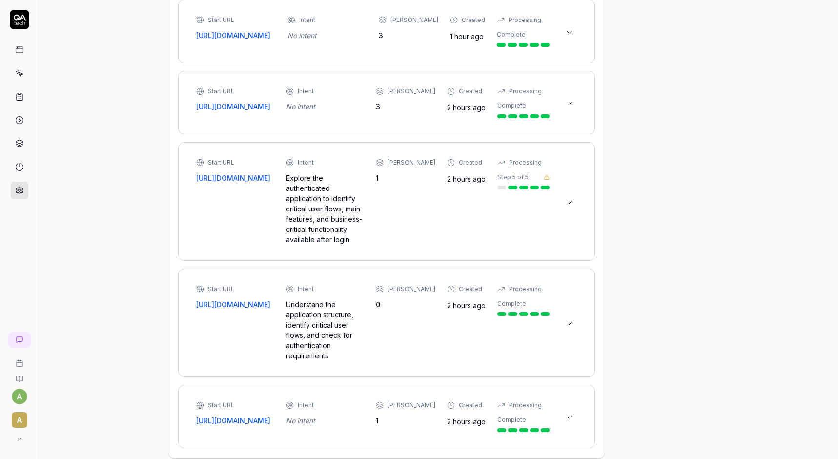
click at [578, 395] on div "Start URL [URL][DOMAIN_NAME] Intent No intent Max Depth 1 Created 2 hours ago P…" at bounding box center [386, 416] width 396 height 43
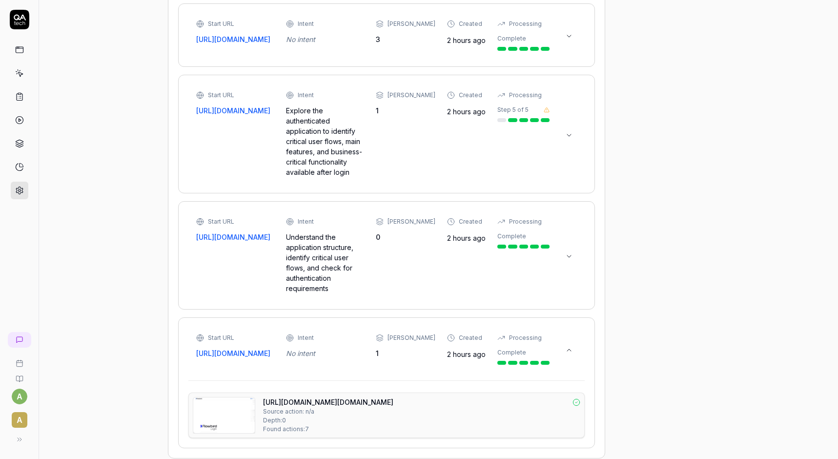
click at [573, 346] on icon at bounding box center [569, 350] width 8 height 8
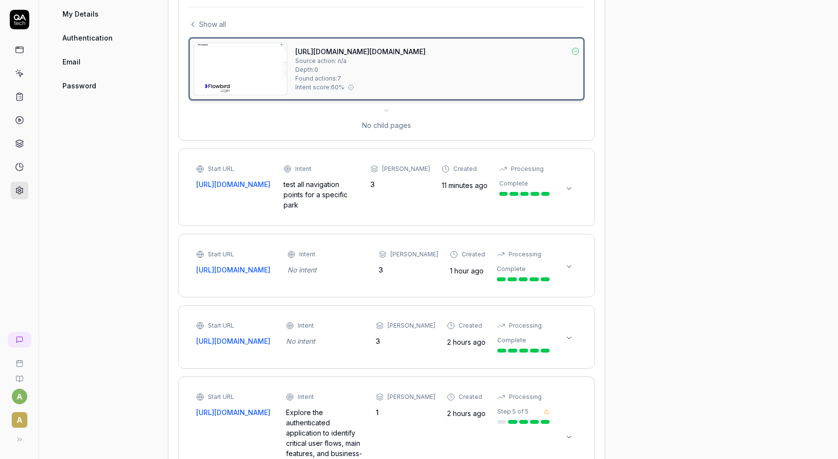
scroll to position [119, 0]
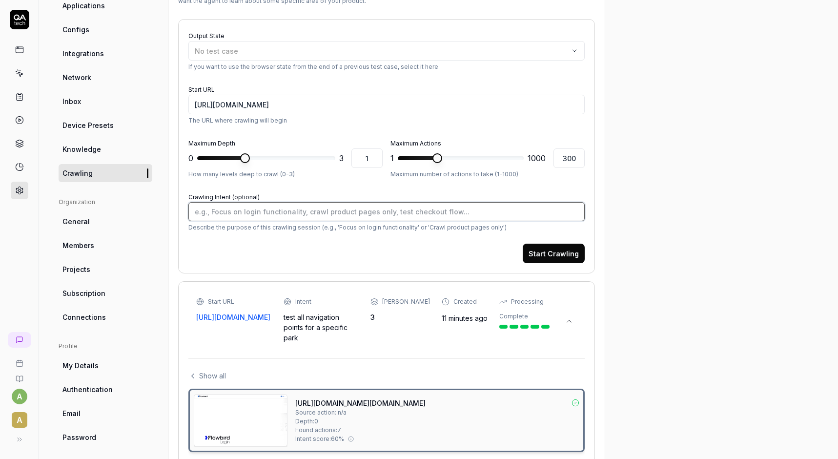
click at [302, 220] on textarea "Crawling Intent (optional)" at bounding box center [386, 211] width 396 height 19
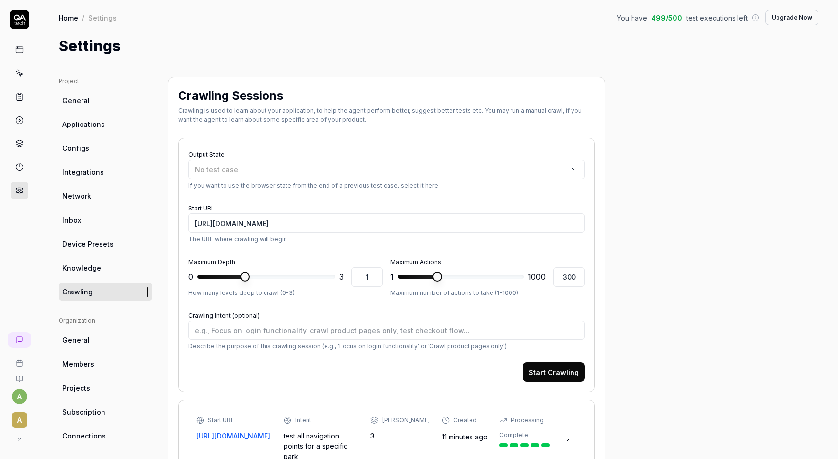
click at [93, 264] on span "Knowledge" at bounding box center [81, 268] width 39 height 10
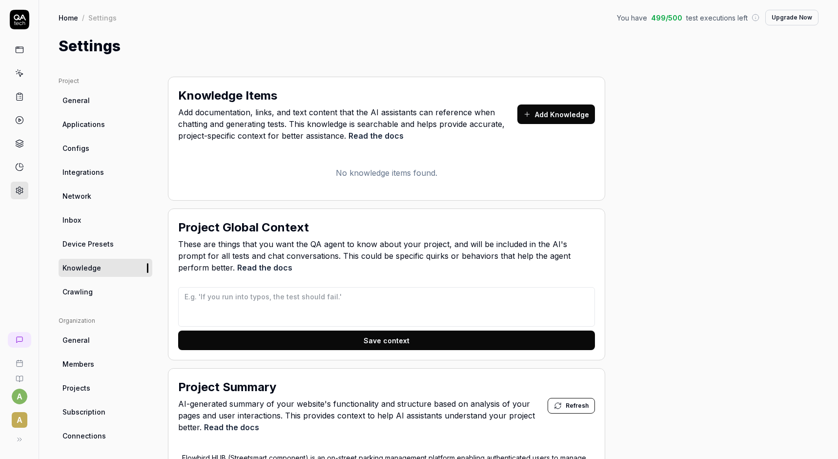
click at [550, 117] on button "Add Knowledge" at bounding box center [556, 114] width 78 height 20
click at [20, 194] on body "a A Home / Settings You have 499 / 500 test executions left Upgrade Now Home / …" at bounding box center [419, 229] width 838 height 459
click at [82, 289] on span "Crawling" at bounding box center [77, 292] width 30 height 10
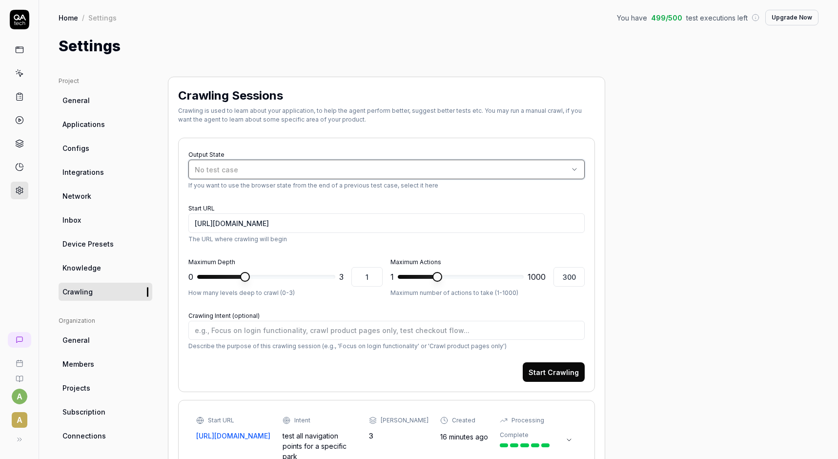
click at [248, 175] on button "No test case" at bounding box center [386, 170] width 396 height 20
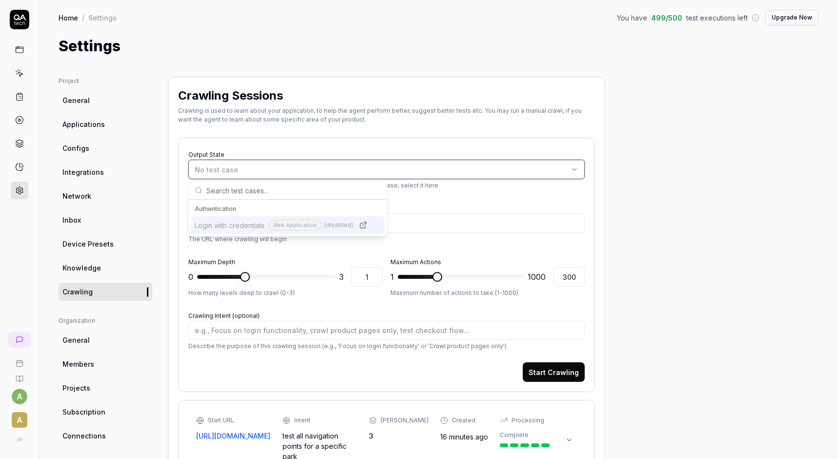
click at [229, 163] on button "No test case" at bounding box center [386, 170] width 396 height 20
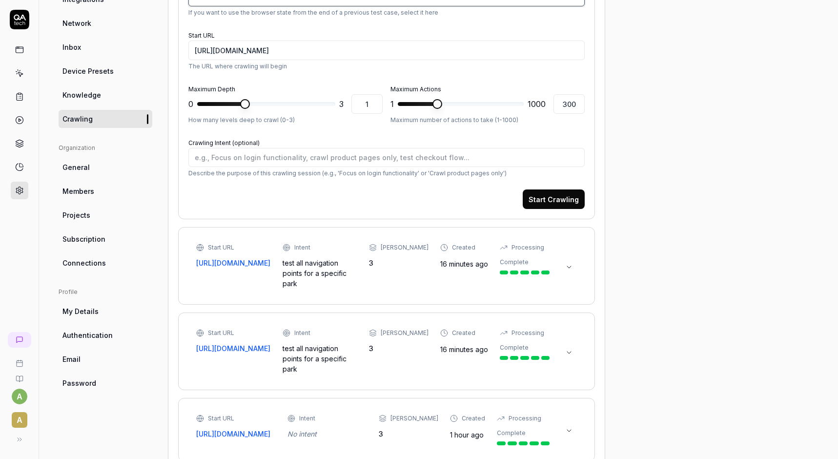
scroll to position [176, 0]
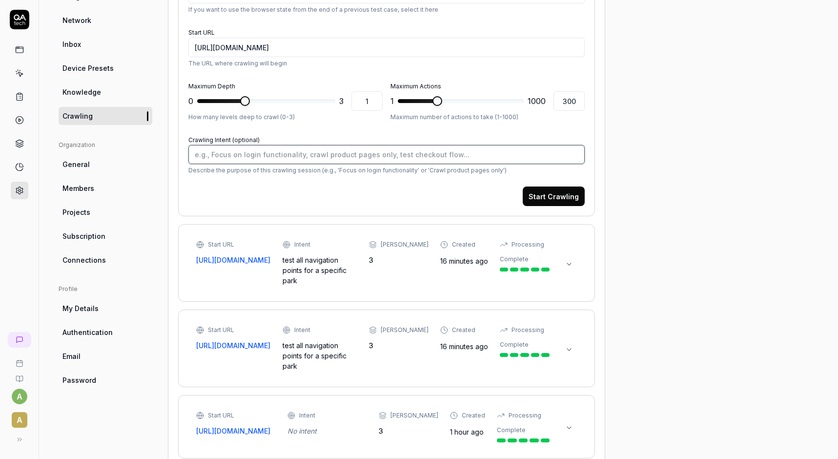
click at [235, 159] on textarea "Crawling Intent (optional)" at bounding box center [386, 154] width 396 height 19
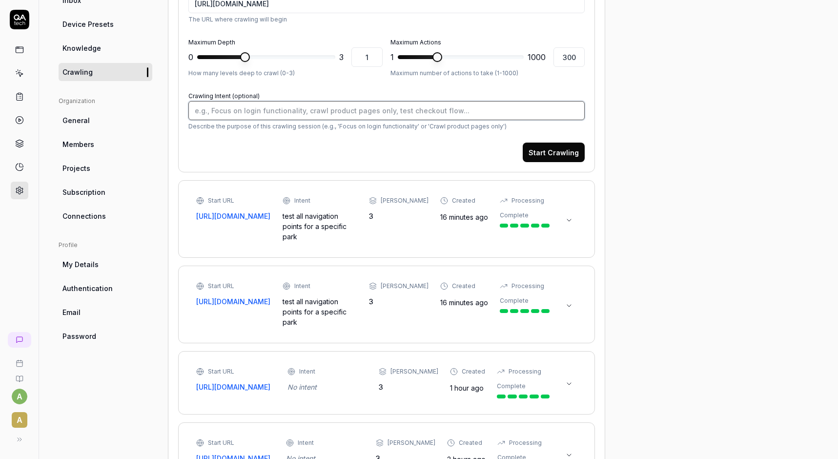
scroll to position [0, 0]
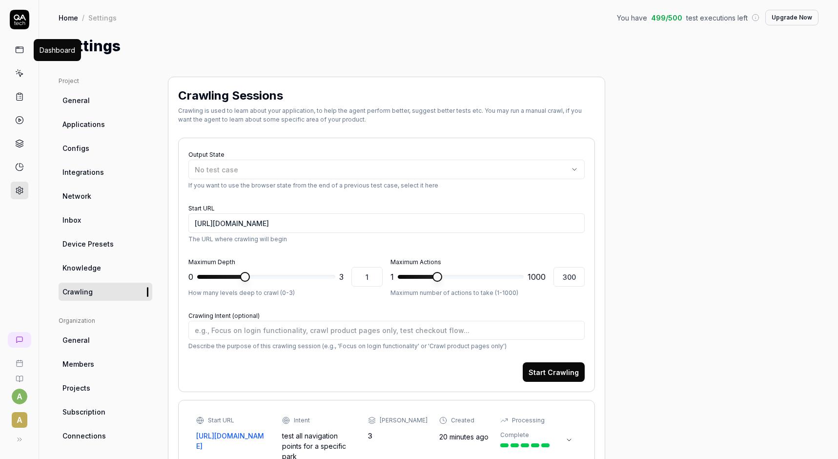
click at [16, 49] on rect at bounding box center [19, 50] width 7 height 6
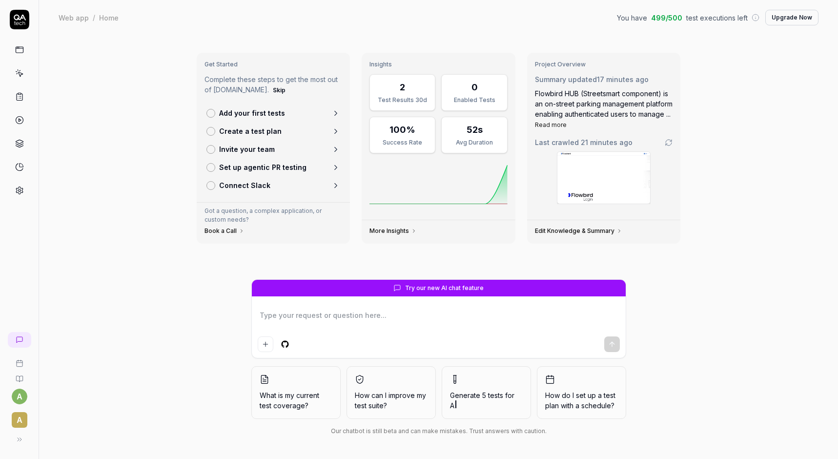
click at [26, 75] on link at bounding box center [20, 73] width 18 height 18
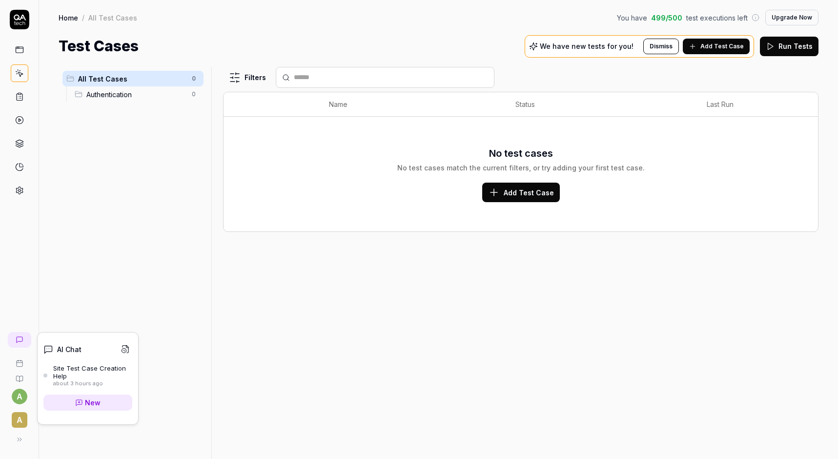
click at [75, 369] on div "Site Test Case Creation Help" at bounding box center [92, 372] width 79 height 16
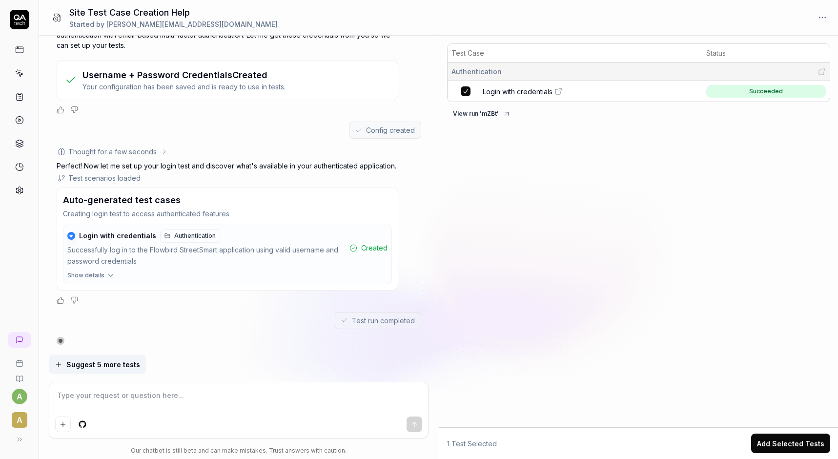
scroll to position [130, 0]
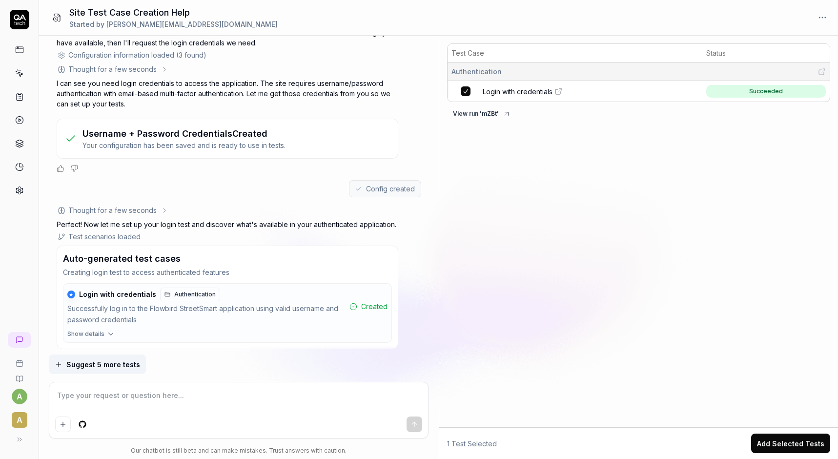
click at [111, 368] on span "Suggest 5 more tests" at bounding box center [103, 364] width 74 height 10
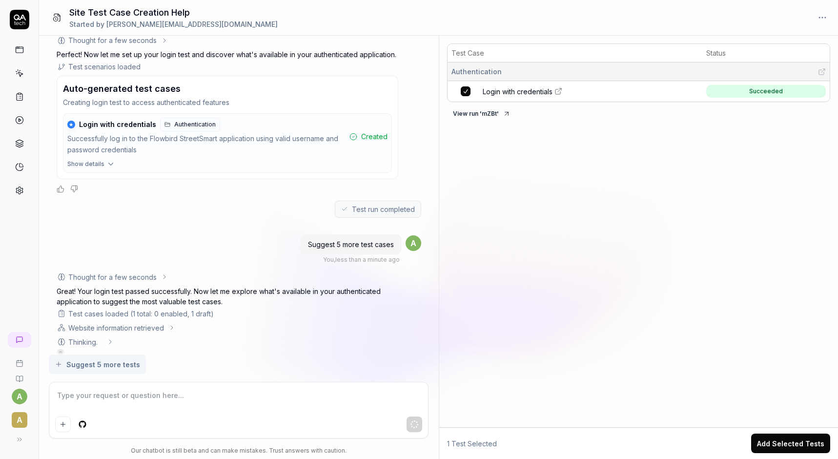
scroll to position [312, 0]
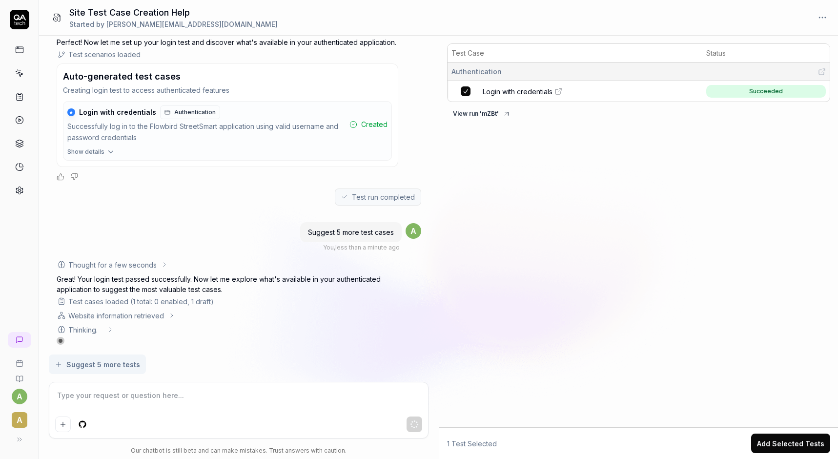
click at [173, 315] on icon at bounding box center [172, 315] width 8 height 8
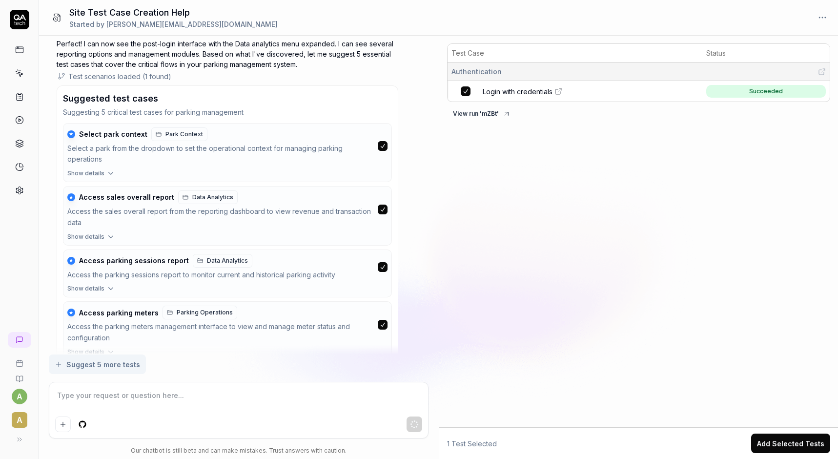
scroll to position [962, 0]
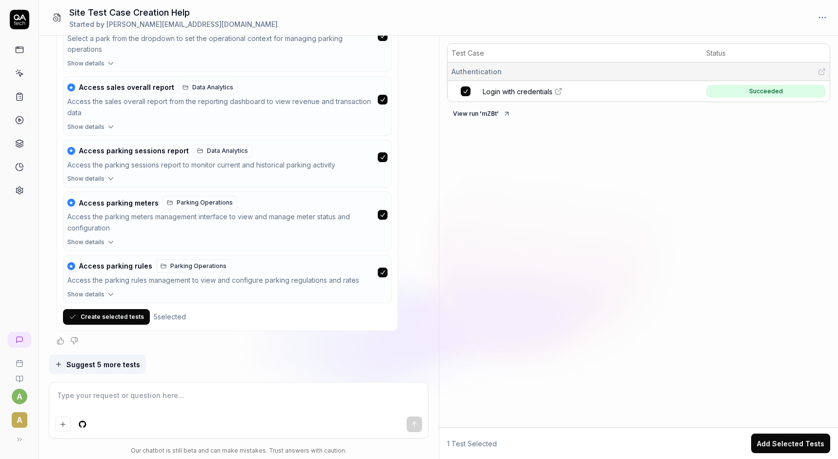
type textarea "*"
